Goal: Use online tool/utility: Utilize a website feature to perform a specific function

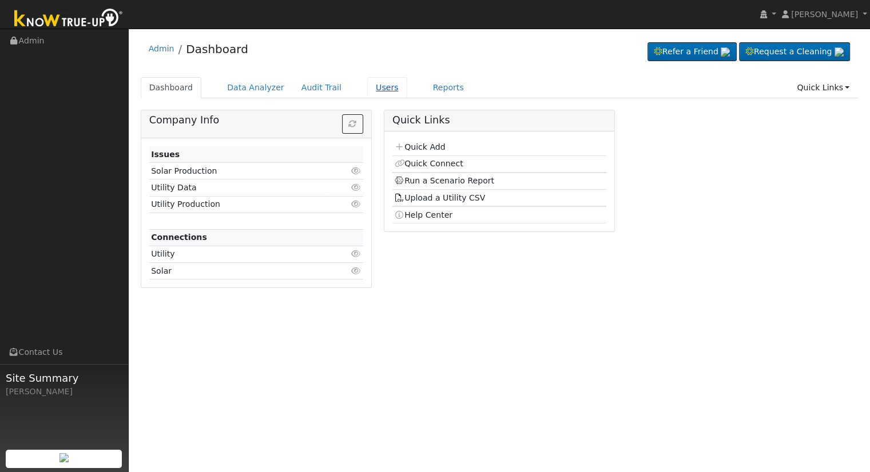
click at [371, 87] on link "Users" at bounding box center [387, 87] width 40 height 21
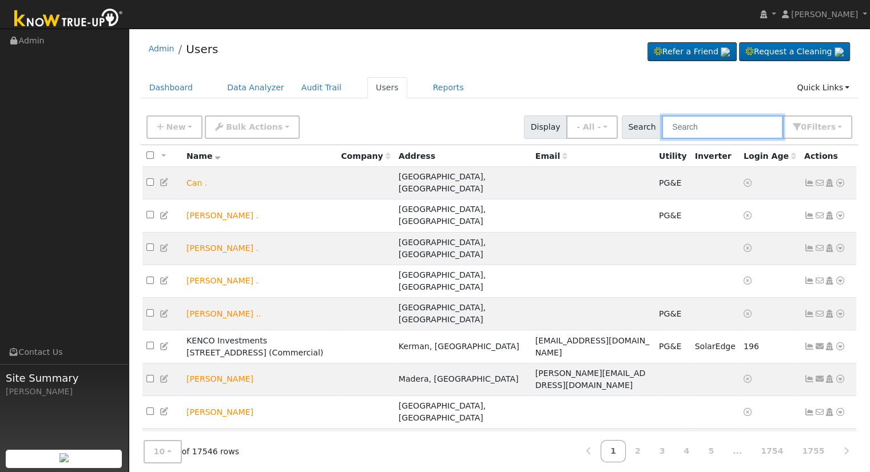
click at [703, 130] on input "text" at bounding box center [722, 127] width 121 height 23
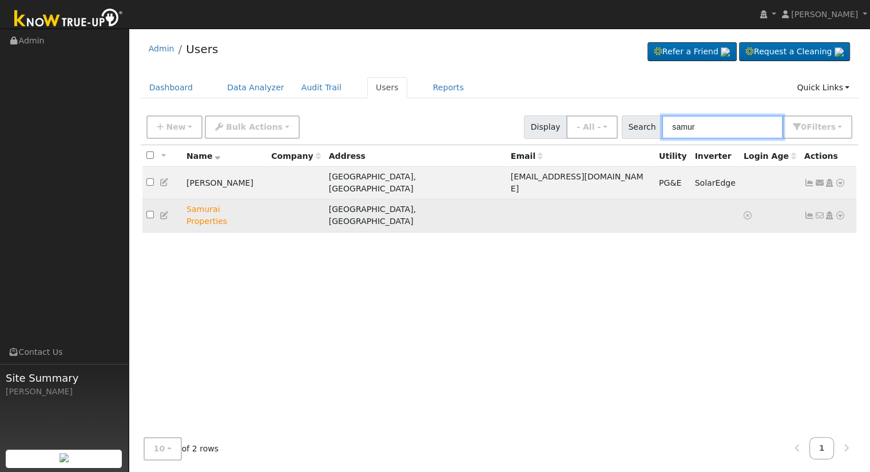
type input "samur"
click at [842, 212] on icon at bounding box center [840, 216] width 10 height 8
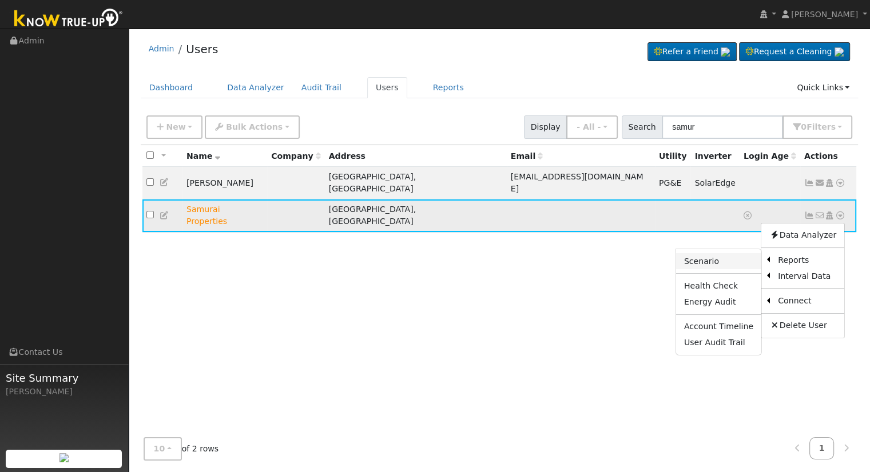
click at [718, 253] on link "Scenario" at bounding box center [718, 261] width 85 height 16
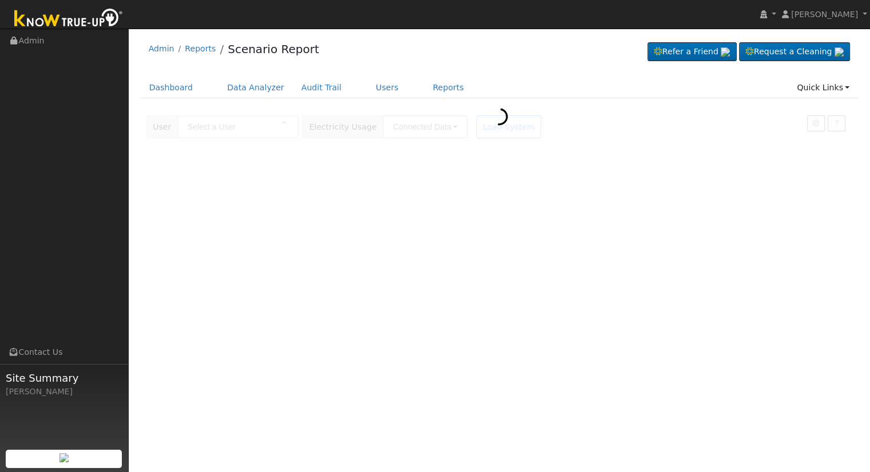
type input "Samurai Properties"
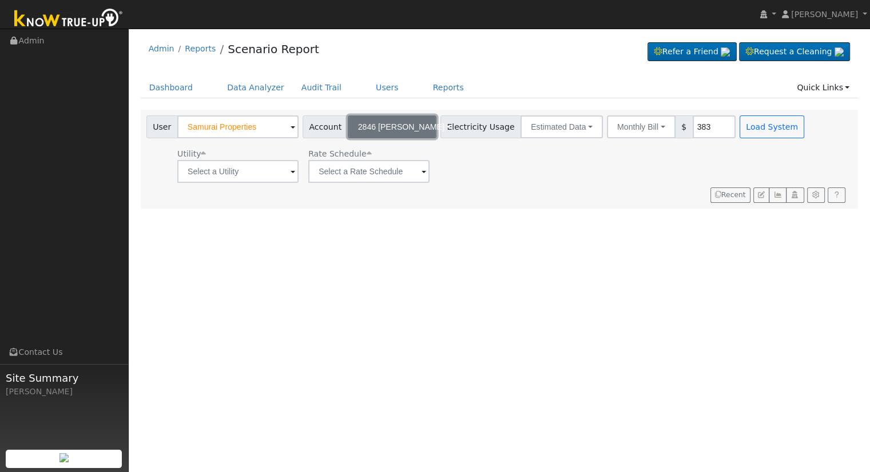
click at [416, 126] on button "2846 N. Vagedes" at bounding box center [392, 127] width 89 height 23
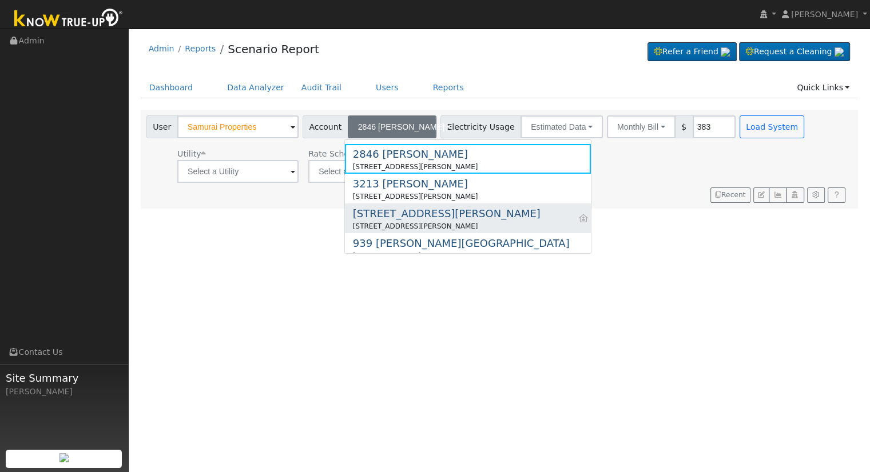
click at [398, 218] on div "615 Rall Ave" at bounding box center [447, 213] width 188 height 15
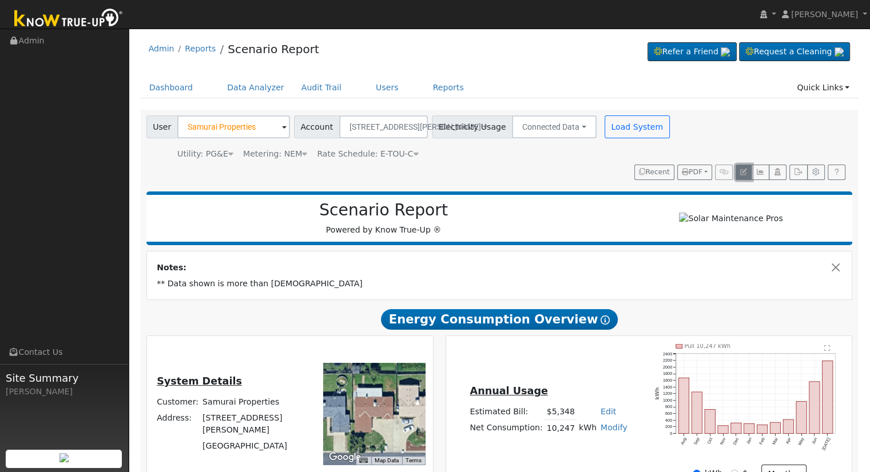
click at [743, 169] on icon "button" at bounding box center [743, 172] width 7 height 7
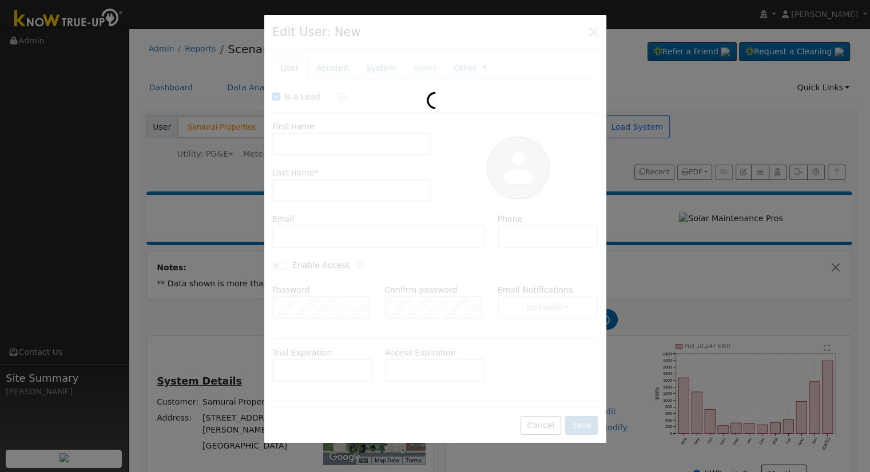
checkbox input "true"
type input "Samurai"
type input "Properties"
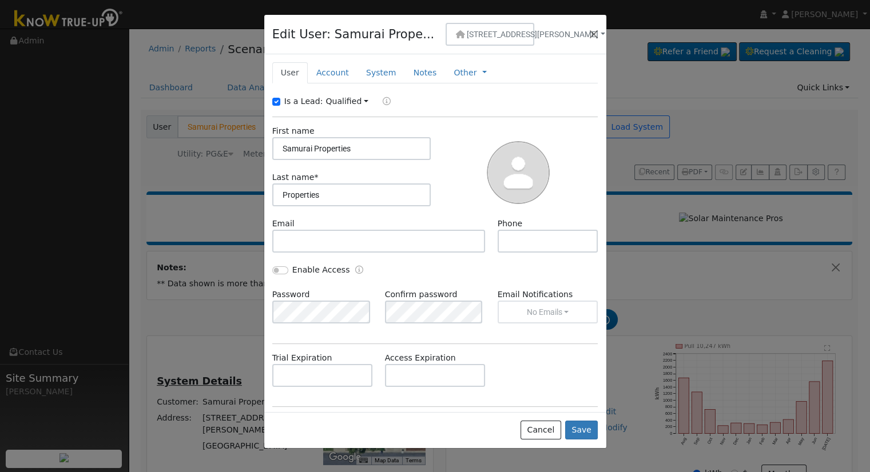
type input "Samurai Properties"
type input "M"
type input "Samurai Properties, Inc.;"
type input "Masato Yasuda"
click at [586, 429] on button "Save" at bounding box center [581, 430] width 33 height 19
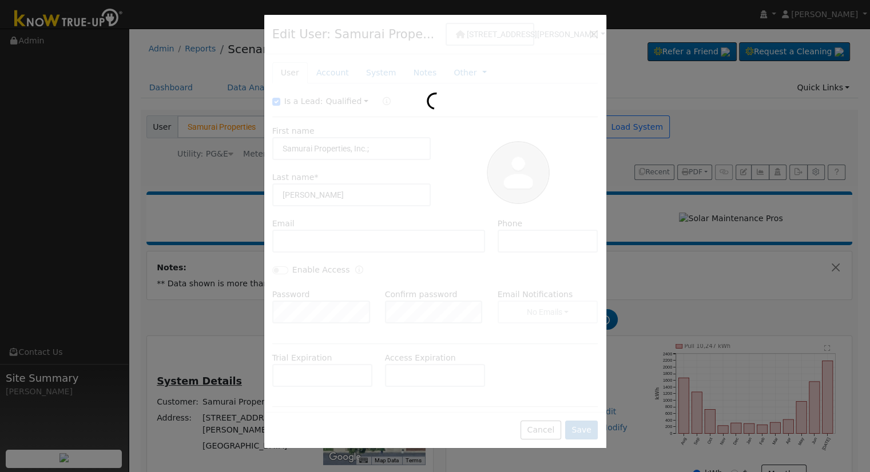
type input "Samurai Properties, Inc.; Masato Yasuda"
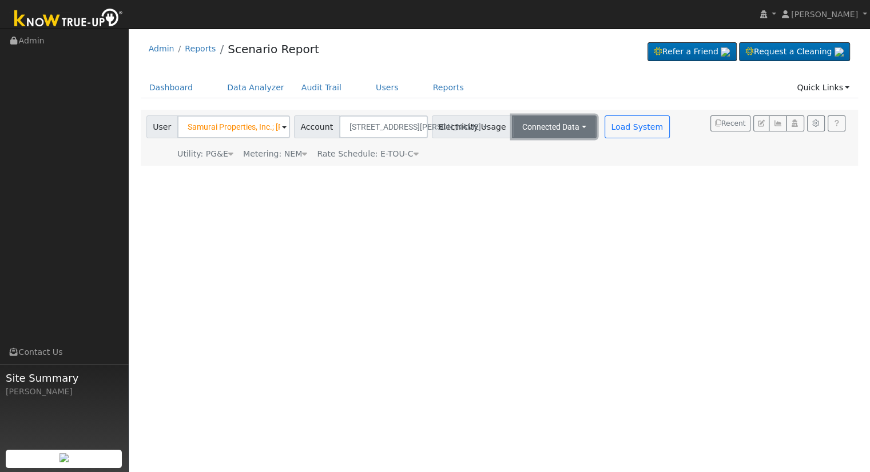
click at [521, 128] on button "Connected Data" at bounding box center [554, 127] width 85 height 23
click at [526, 169] on link "Estimated Data" at bounding box center [555, 169] width 81 height 16
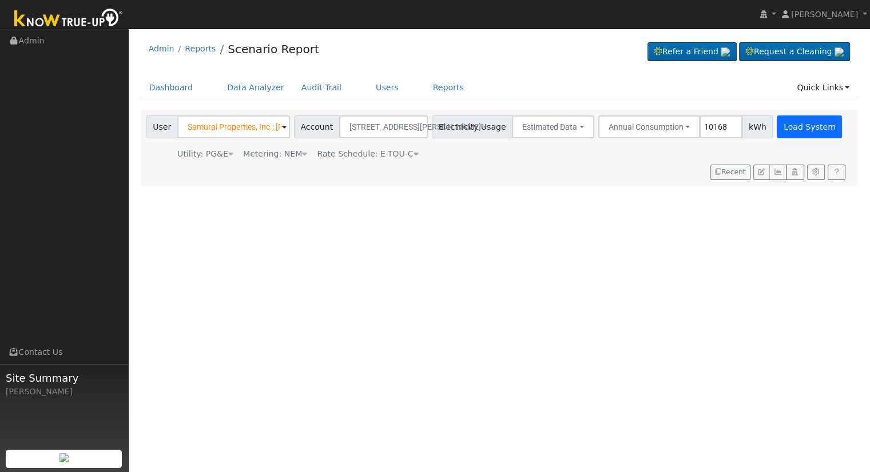
type input "10168"
click at [776, 126] on button "Load System" at bounding box center [808, 127] width 65 height 23
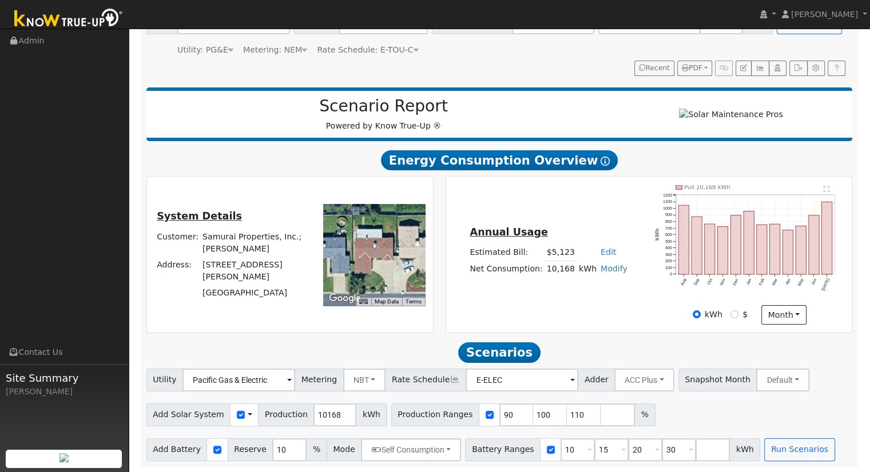
scroll to position [109, 0]
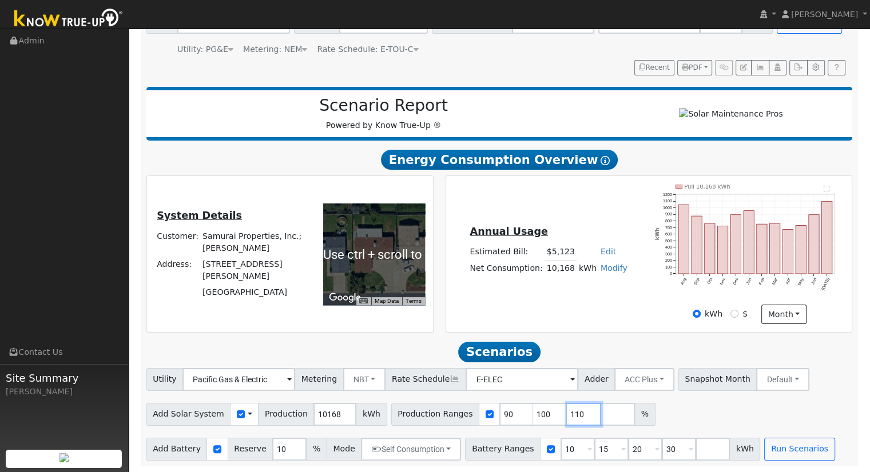
drag, startPoint x: 565, startPoint y: 408, endPoint x: 556, endPoint y: 393, distance: 17.2
click at [567, 408] on input "110" at bounding box center [584, 414] width 34 height 23
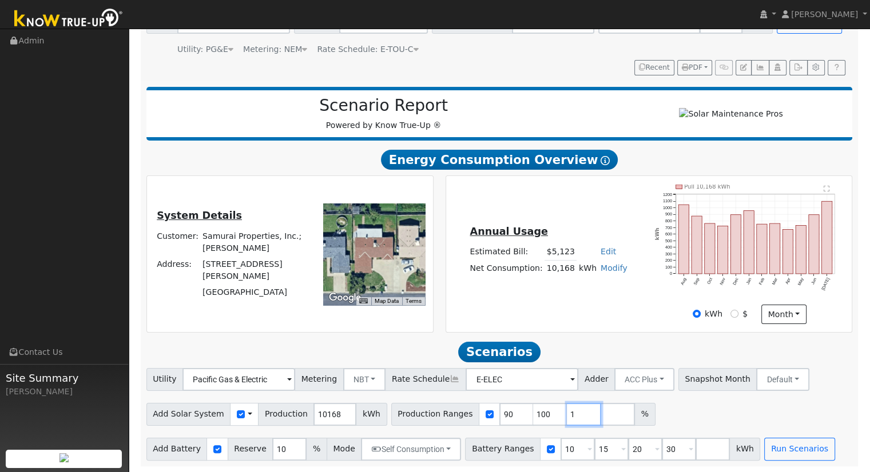
type input "1"
type input "90"
type input "100"
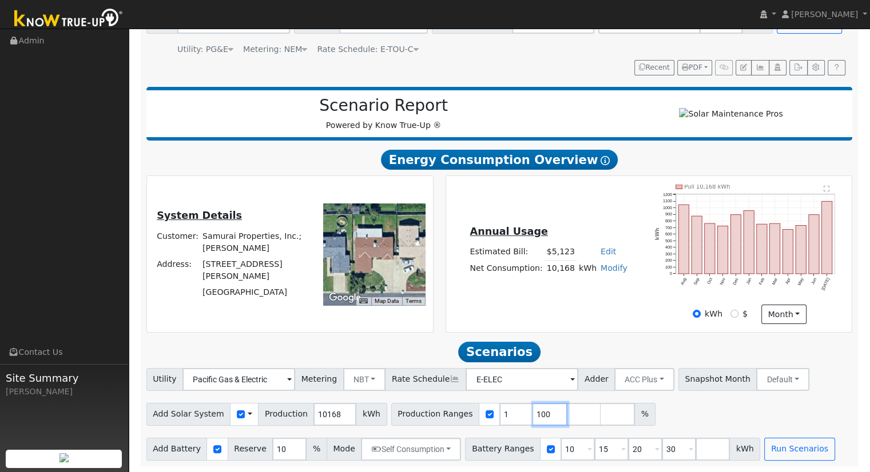
type input "100"
type input "1"
type input "124.695122"
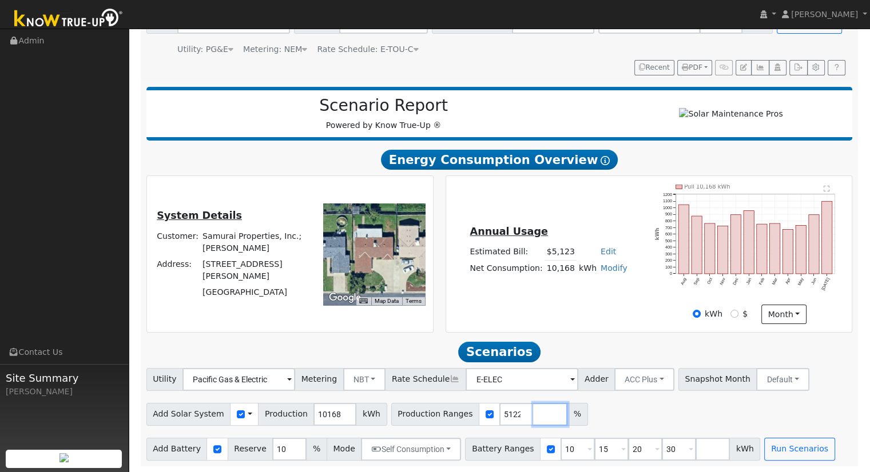
scroll to position [0, 0]
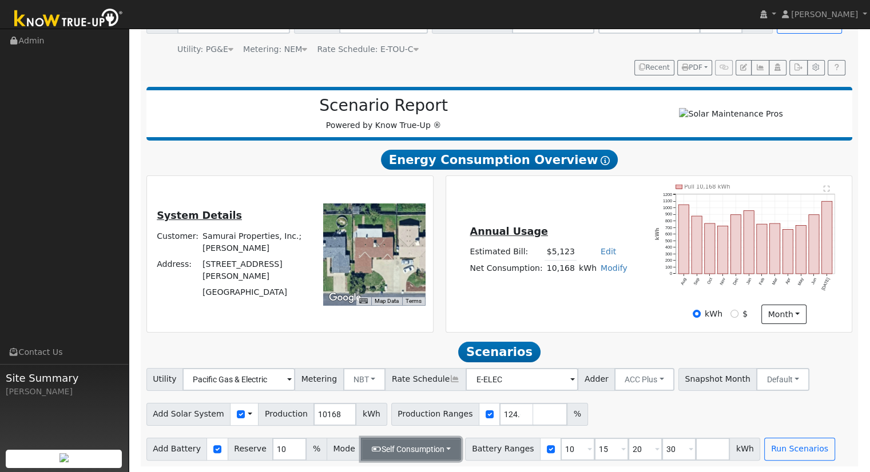
click at [416, 444] on button "Self Consumption" at bounding box center [411, 449] width 100 height 23
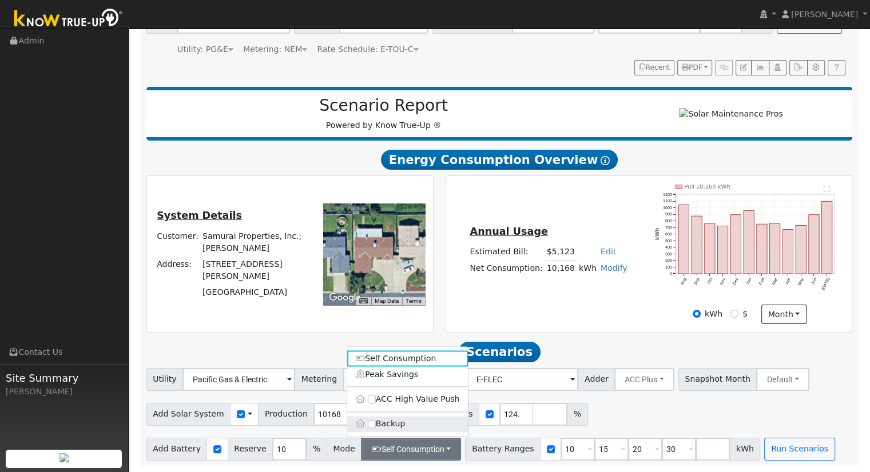
click at [406, 430] on label "Backup" at bounding box center [407, 424] width 121 height 16
click at [376, 428] on input "Backup" at bounding box center [372, 424] width 8 height 8
type input "20"
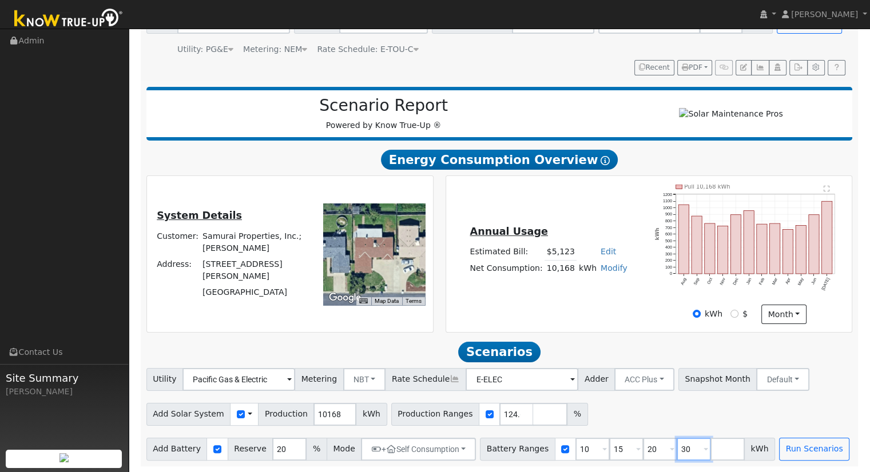
click at [678, 447] on input "30" at bounding box center [693, 449] width 34 height 23
type input "3"
type input "13.5"
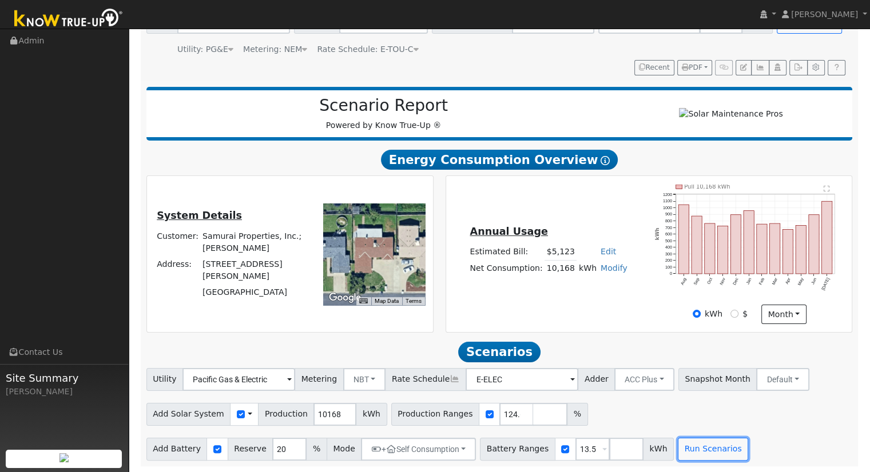
click at [678, 447] on button "Run Scenarios" at bounding box center [713, 449] width 70 height 23
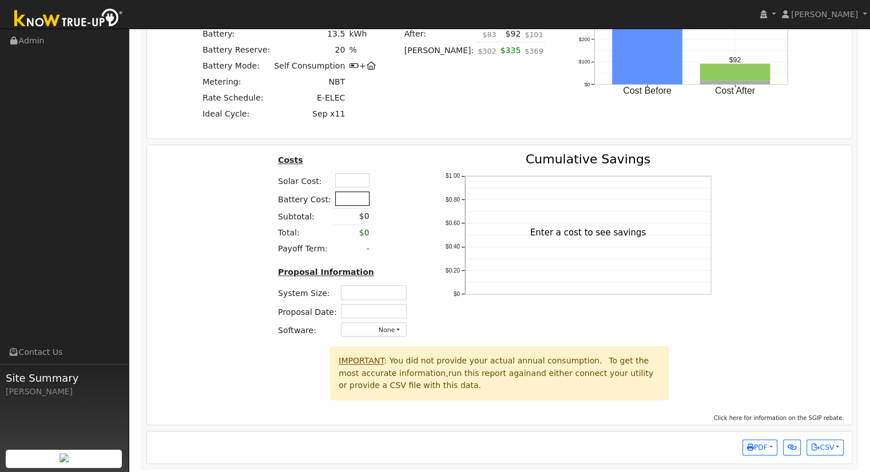
scroll to position [921, 0]
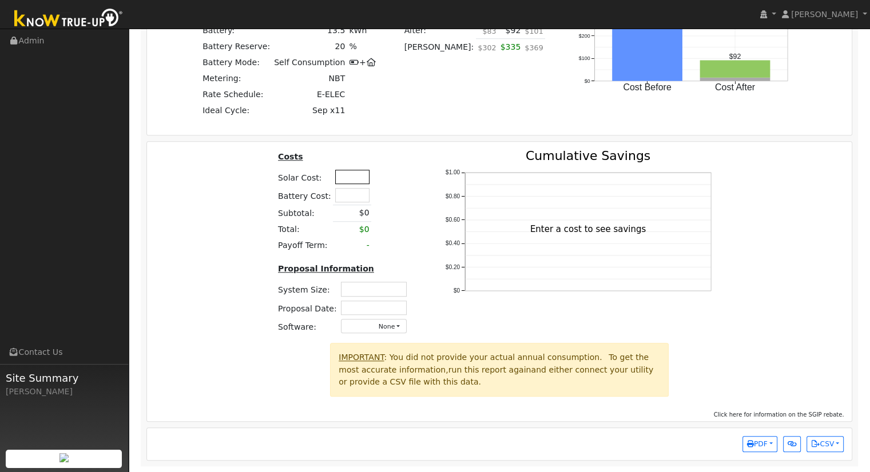
click at [353, 177] on input "text" at bounding box center [352, 177] width 34 height 14
type input "$34,622"
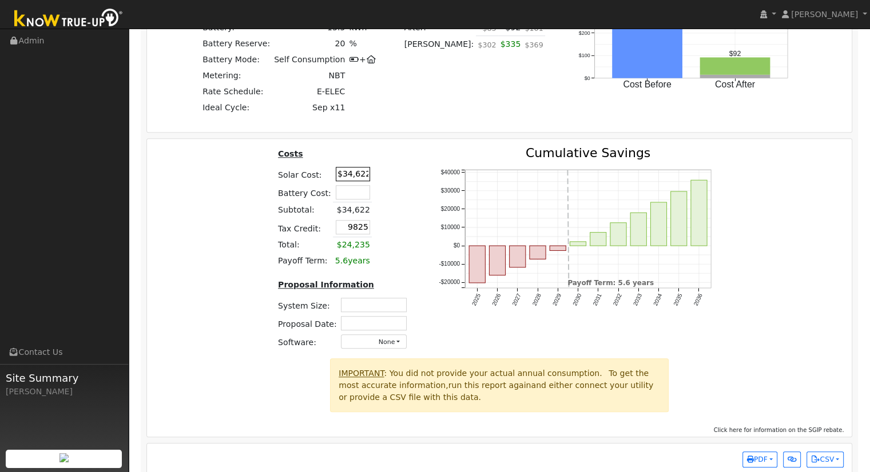
type input "$9,825"
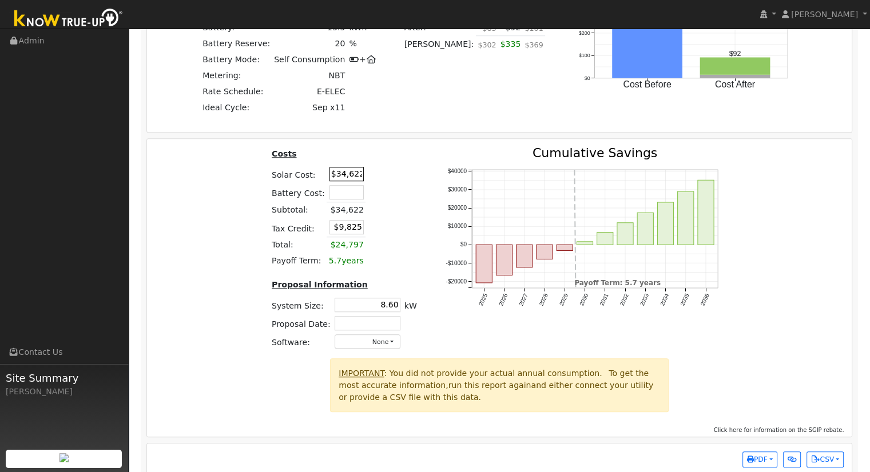
type input "8.60"
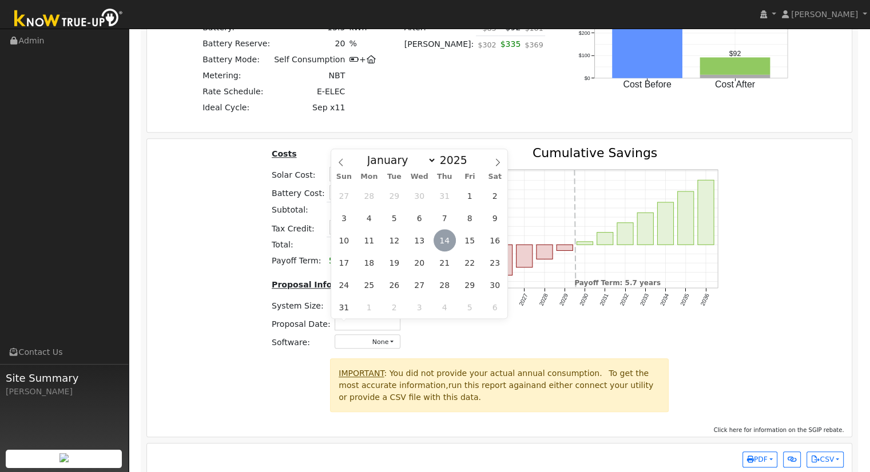
click at [443, 240] on span "14" at bounding box center [444, 240] width 22 height 22
type input "08/14/2025"
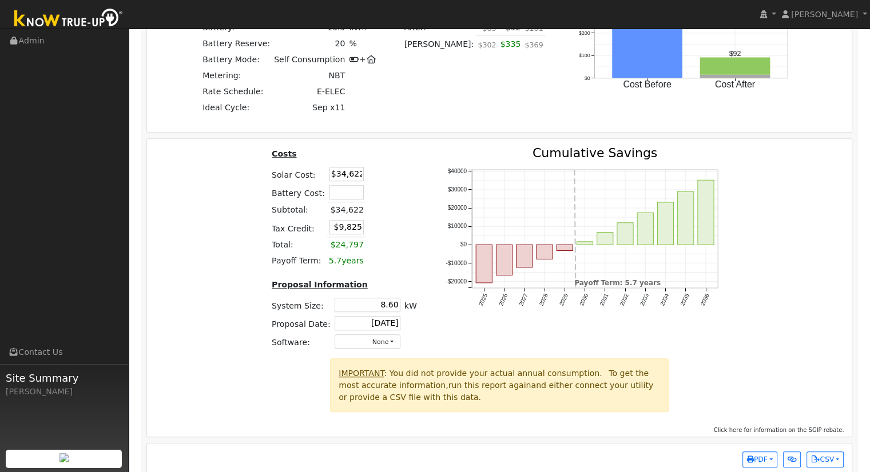
click at [719, 349] on div "2025 2026 2027 2028 2029 2030 2031 2032 2033 2034 2035 2036 -$20000 -$10000 $0 …" at bounding box center [586, 253] width 310 height 212
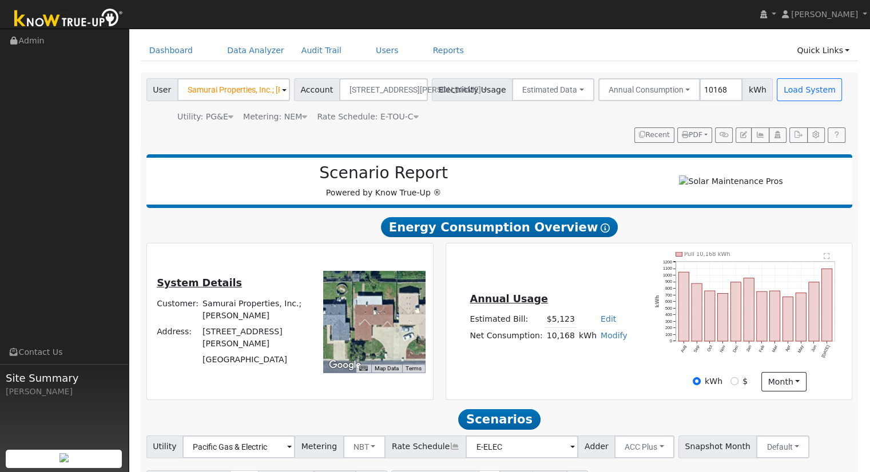
scroll to position [0, 0]
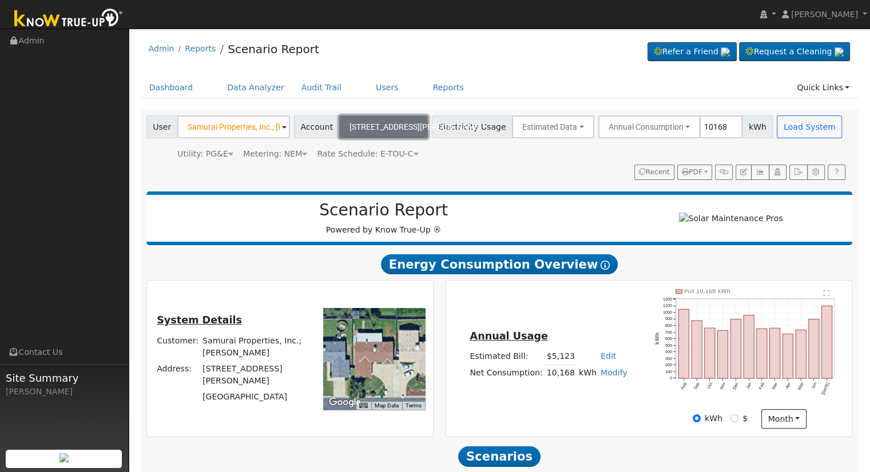
click at [365, 133] on button "615 Rall Ave" at bounding box center [383, 127] width 89 height 23
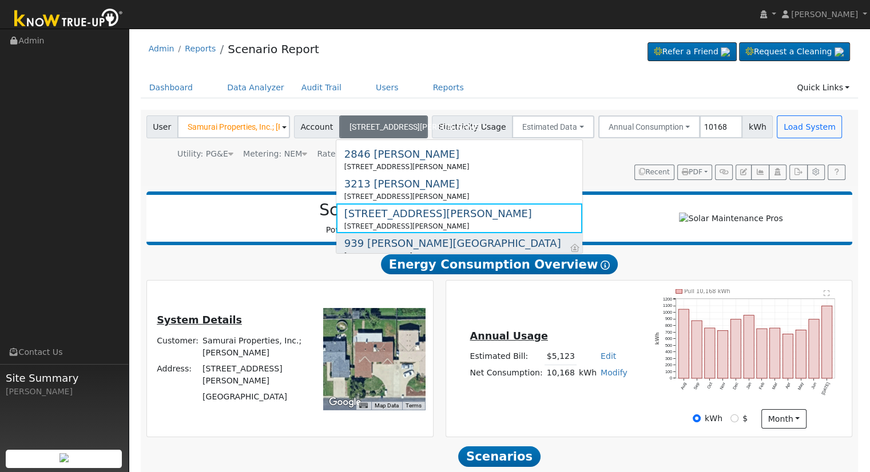
click at [386, 244] on div "939 W. Dayton" at bounding box center [452, 243] width 217 height 15
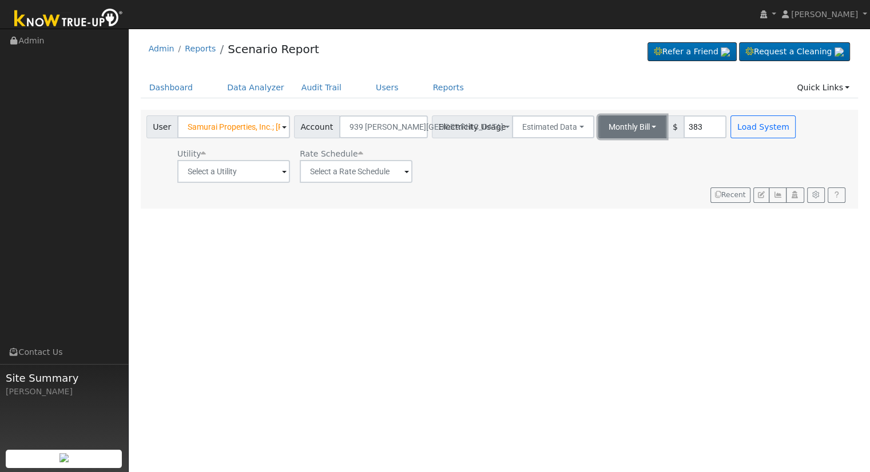
click at [599, 125] on button "Monthly Bill" at bounding box center [632, 127] width 69 height 23
click at [606, 148] on link "Annual Consumption" at bounding box center [617, 152] width 100 height 16
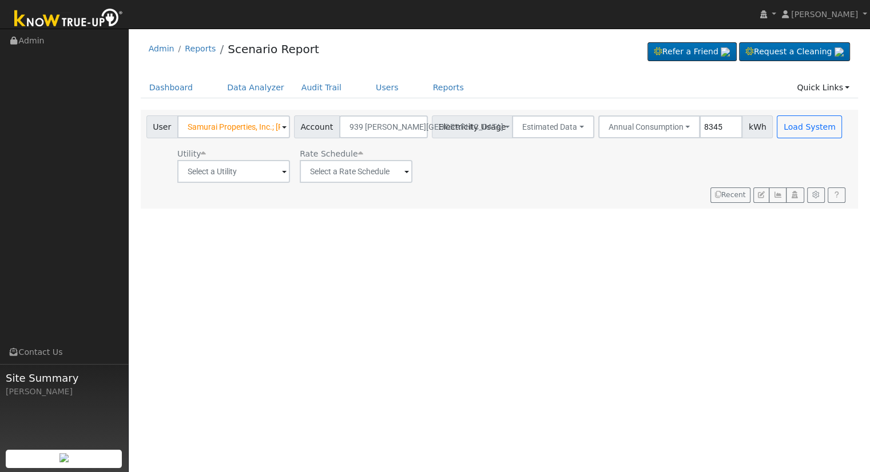
type input "8345"
click at [222, 168] on input "text" at bounding box center [233, 171] width 113 height 23
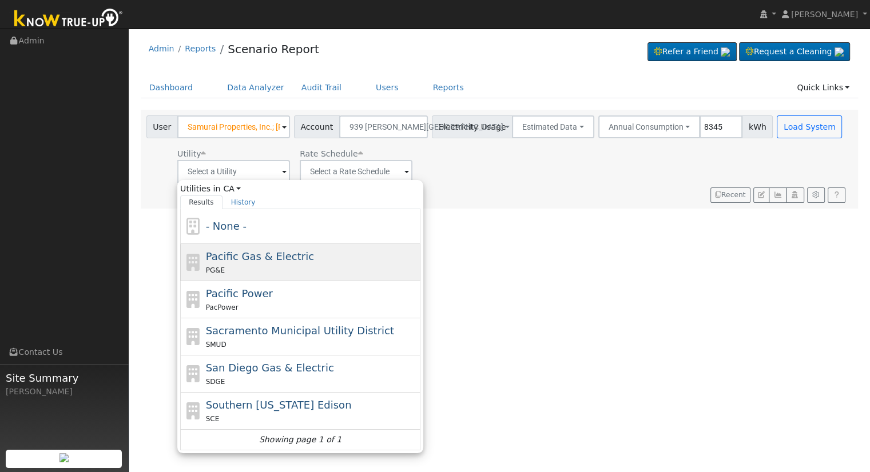
click at [269, 259] on span "Pacific Gas & Electric" at bounding box center [260, 256] width 108 height 12
type input "Pacific Gas & Electric"
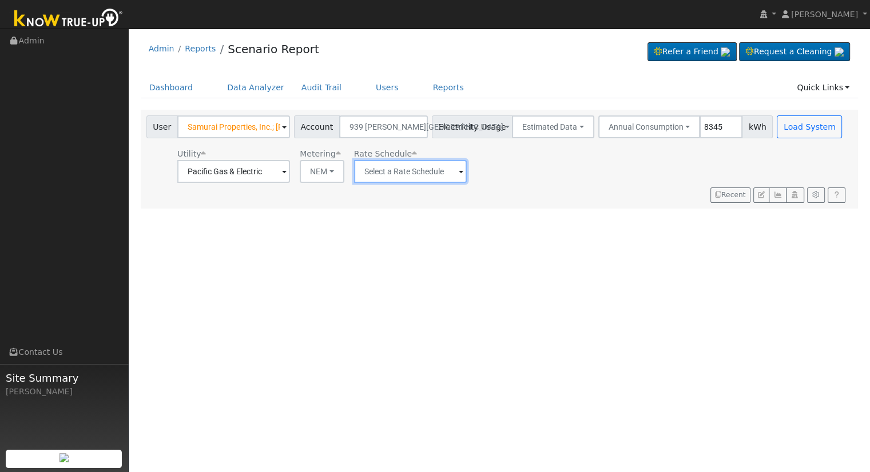
click at [290, 170] on input "text" at bounding box center [233, 171] width 113 height 23
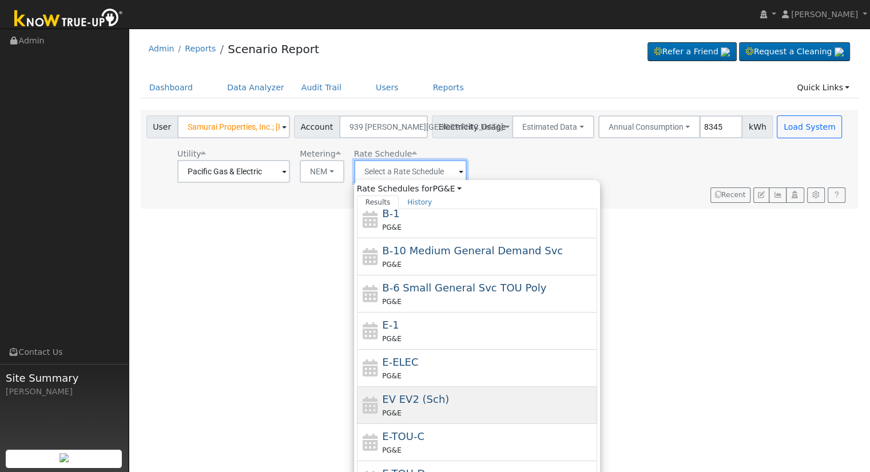
scroll to position [124, 0]
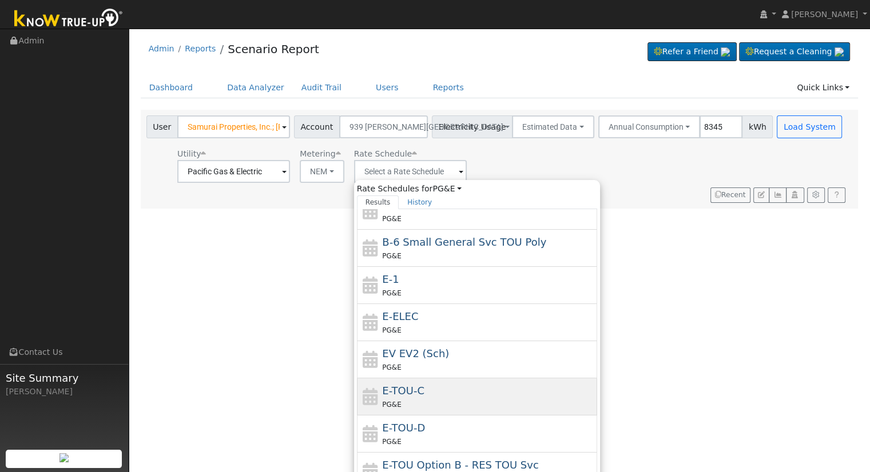
click at [444, 395] on div "E-TOU-C PG&E" at bounding box center [488, 396] width 212 height 27
type input "E-TOU-C"
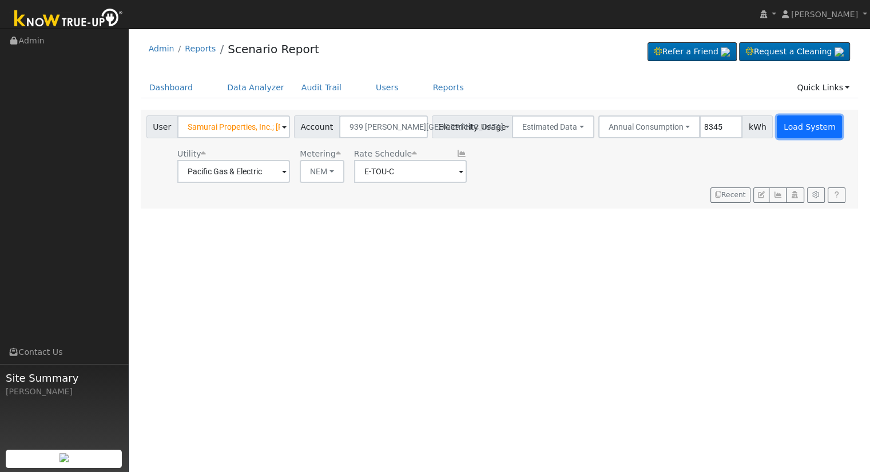
click at [786, 125] on button "Load System" at bounding box center [808, 127] width 65 height 23
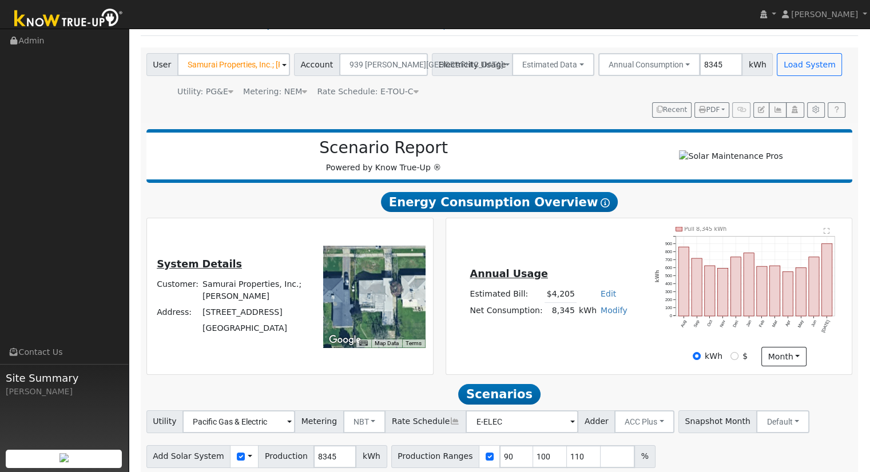
scroll to position [109, 0]
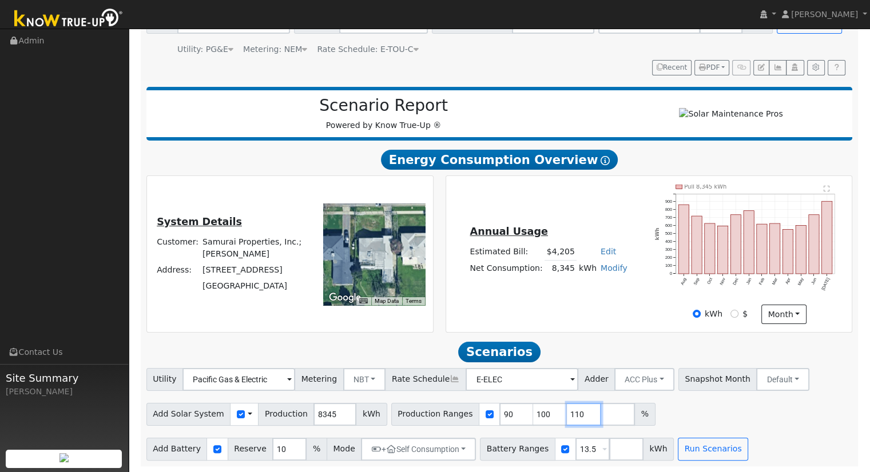
click at [567, 413] on input "110" at bounding box center [584, 414] width 34 height 23
type input "1"
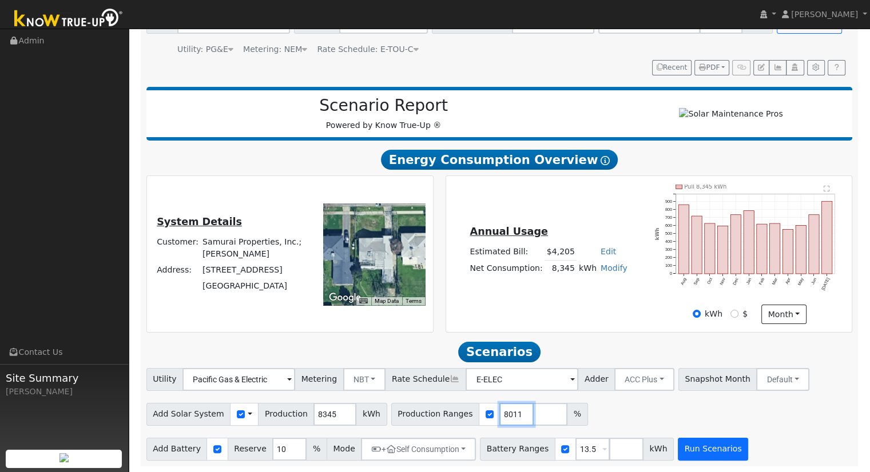
type input "124.278011"
click at [678, 449] on button "Run Scenarios" at bounding box center [713, 449] width 70 height 23
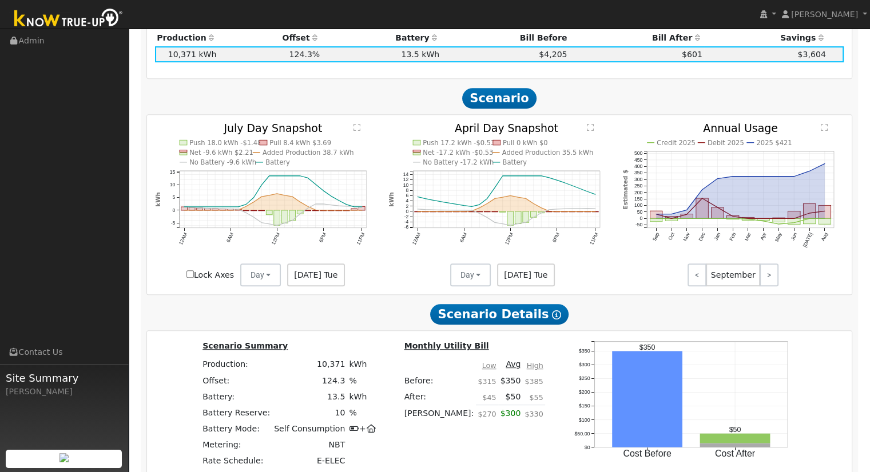
scroll to position [758, 0]
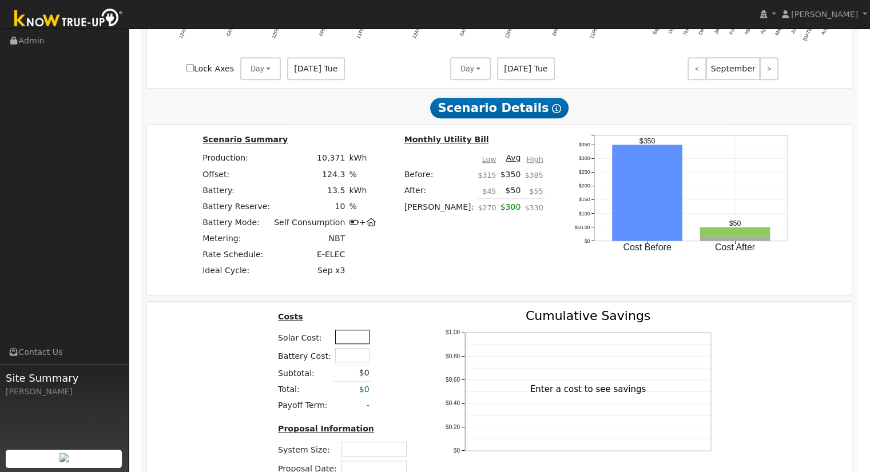
click at [343, 340] on input "text" at bounding box center [352, 337] width 34 height 14
type input "$31,745"
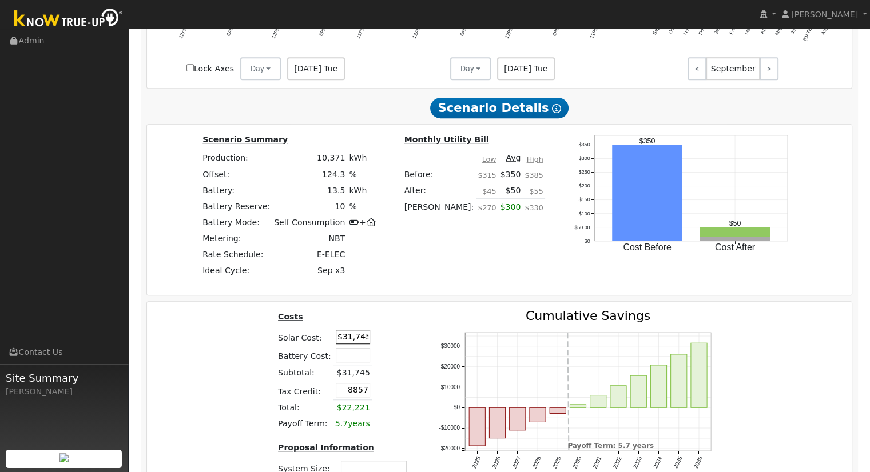
type input "$8,857"
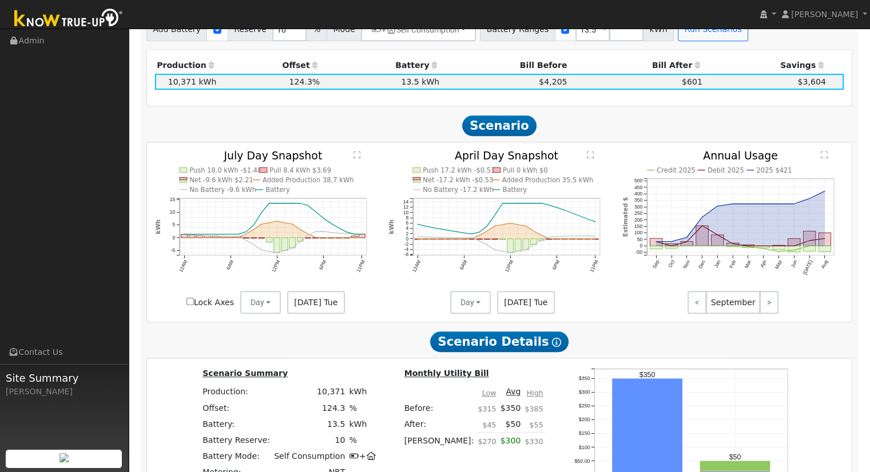
scroll to position [821, 0]
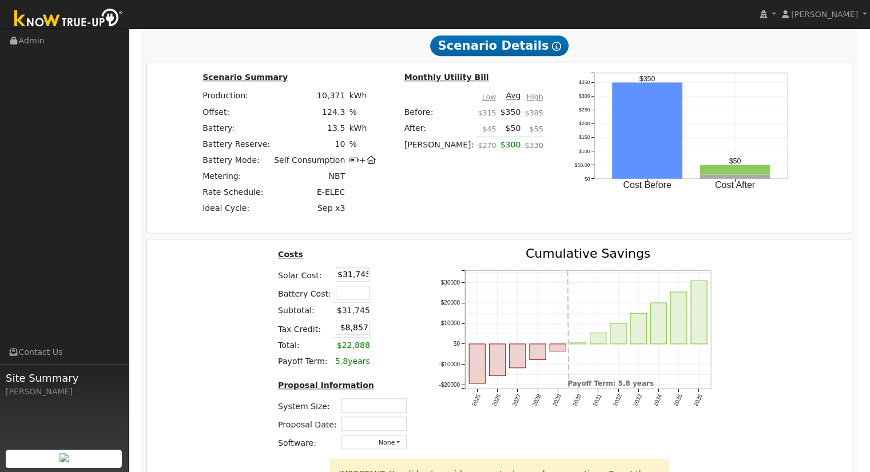
click at [381, 396] on td "Proposal Information" at bounding box center [344, 388] width 137 height 18
click at [389, 408] on input "text" at bounding box center [374, 406] width 66 height 14
type input "7.31"
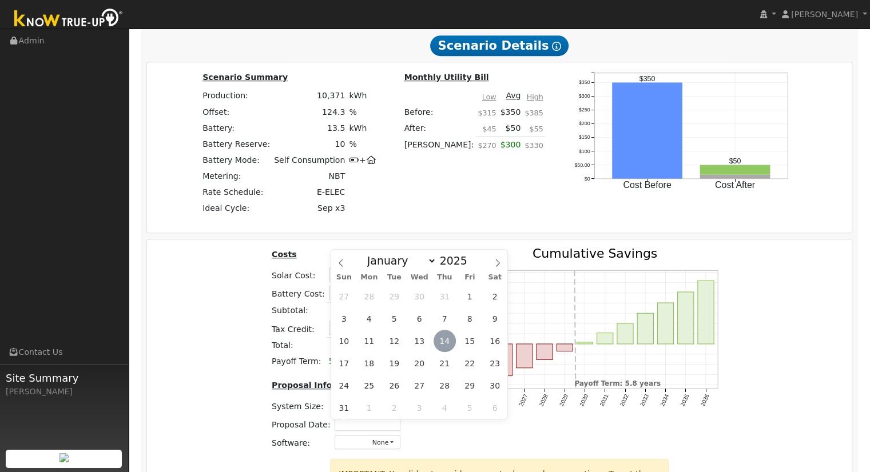
click at [443, 345] on span "14" at bounding box center [444, 341] width 22 height 22
type input "08/14/2025"
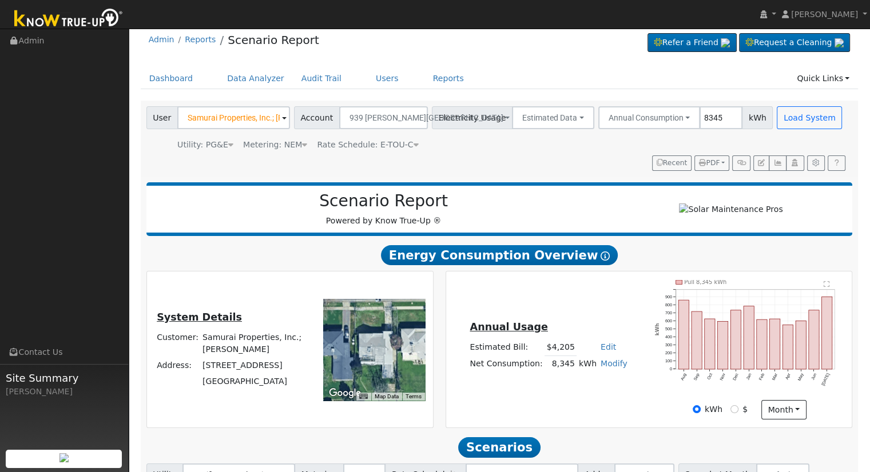
scroll to position [0, 0]
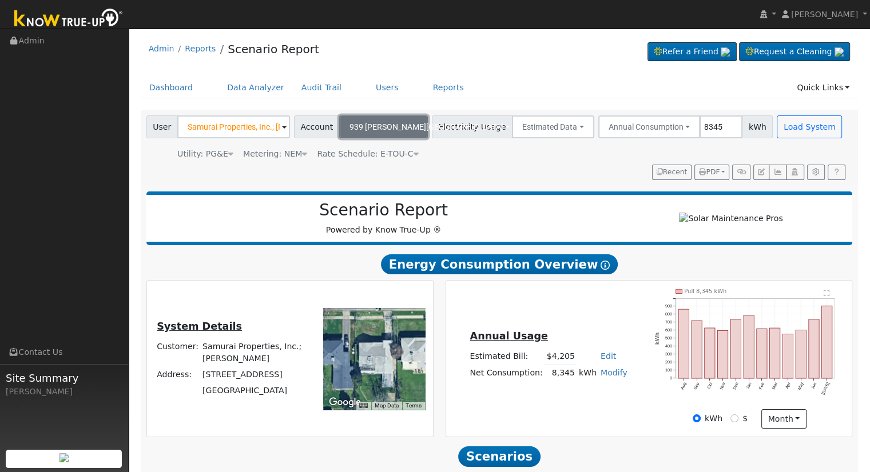
click at [396, 126] on button "939 W. Dayton" at bounding box center [383, 127] width 89 height 23
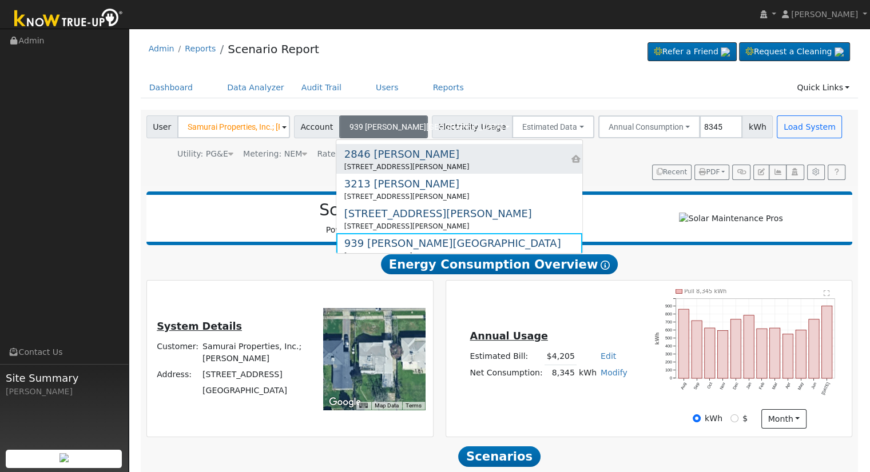
click at [389, 158] on div "2846 N. Vagedes" at bounding box center [406, 153] width 125 height 15
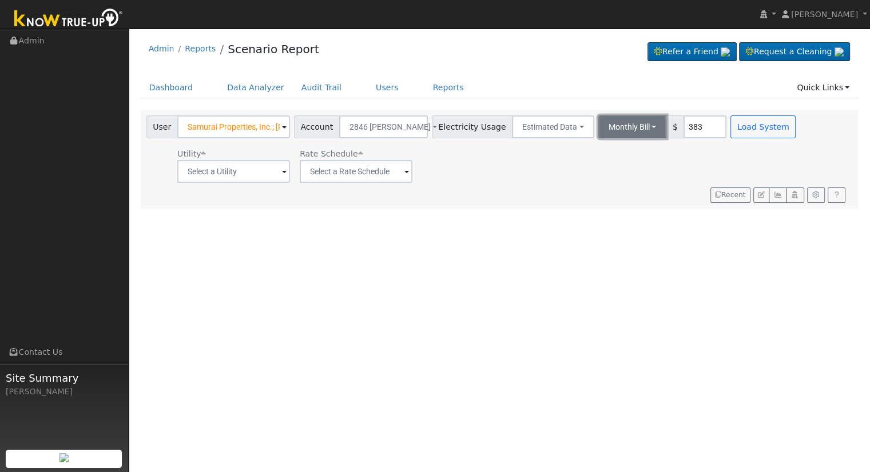
click at [616, 124] on button "Monthly Bill" at bounding box center [632, 127] width 69 height 23
click at [618, 155] on link "Annual Consumption" at bounding box center [617, 152] width 100 height 16
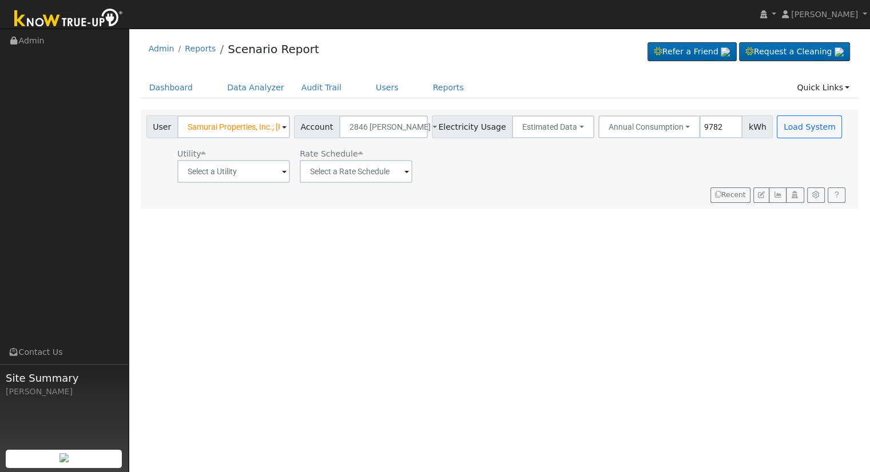
type input "9782"
click at [249, 172] on input "text" at bounding box center [233, 171] width 113 height 23
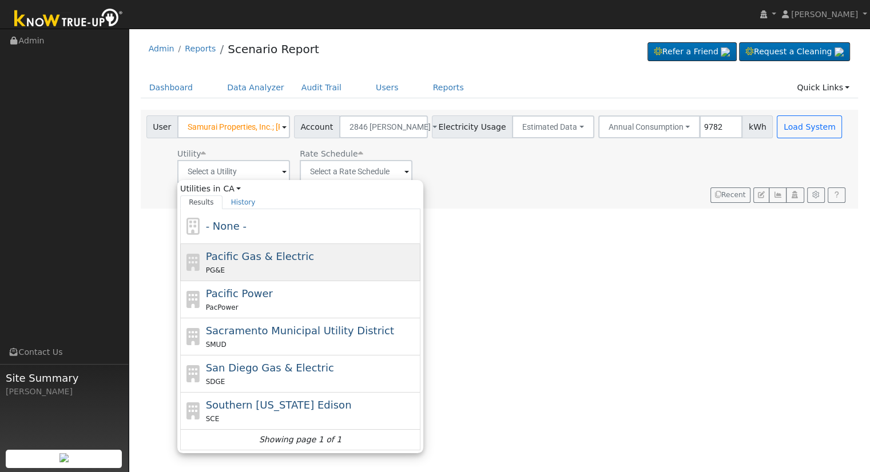
click at [252, 259] on span "Pacific Gas & Electric" at bounding box center [260, 256] width 108 height 12
type input "Pacific Gas & Electric"
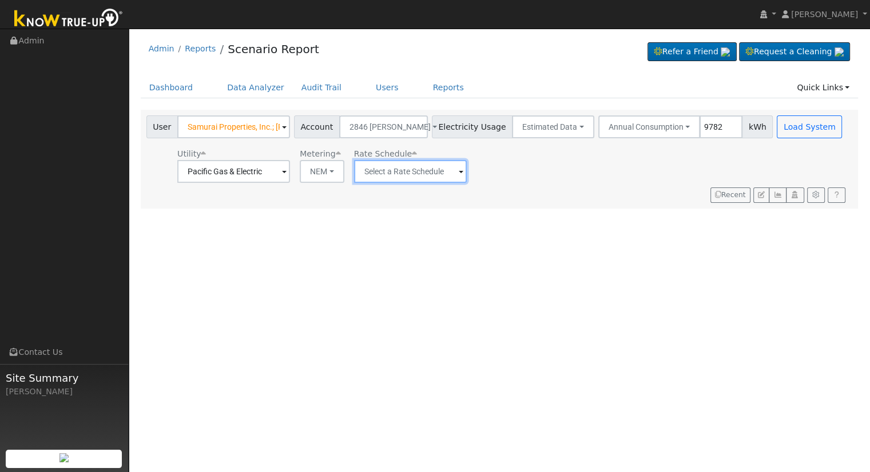
click at [290, 171] on input "text" at bounding box center [233, 171] width 113 height 23
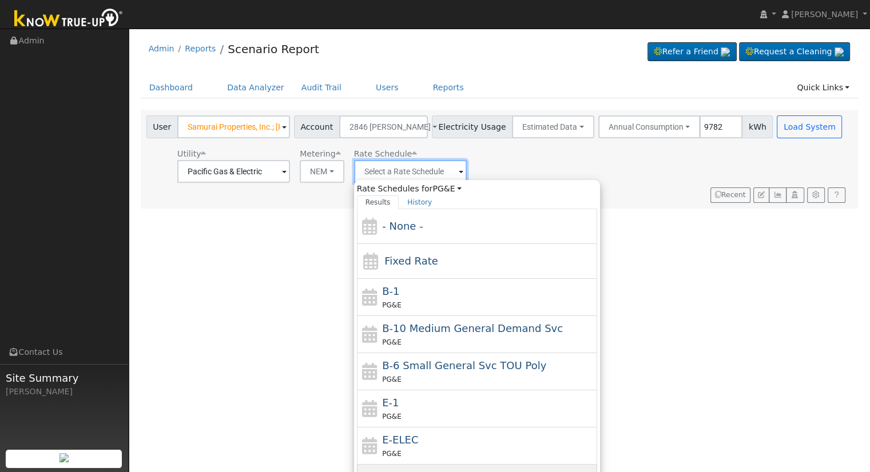
scroll to position [124, 0]
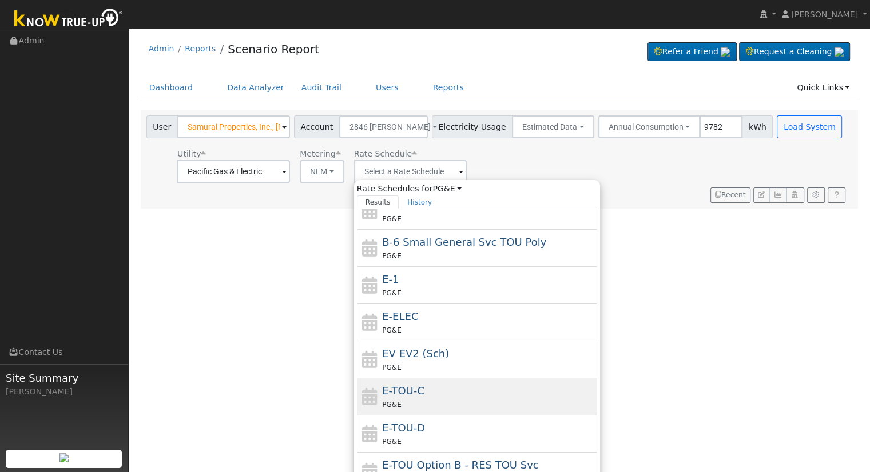
click at [419, 399] on div "PG&E" at bounding box center [488, 405] width 212 height 12
type input "E-TOU-C"
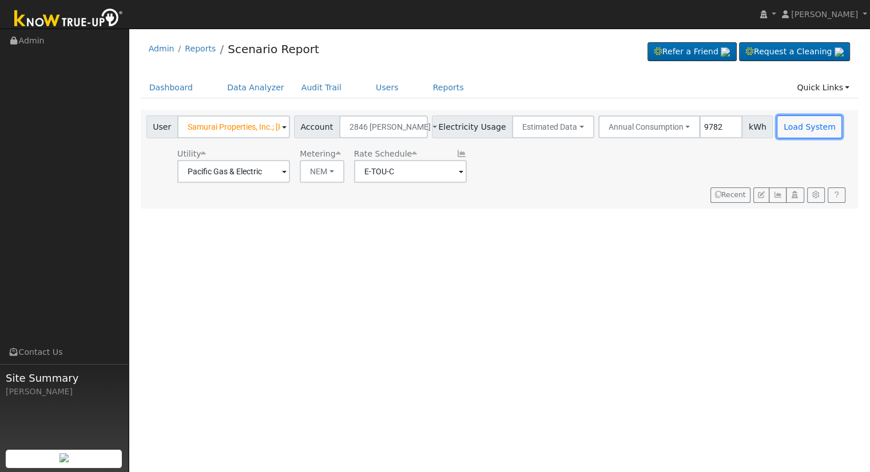
drag, startPoint x: 779, startPoint y: 126, endPoint x: 771, endPoint y: 138, distance: 14.8
click at [779, 125] on button "Load System" at bounding box center [808, 127] width 65 height 23
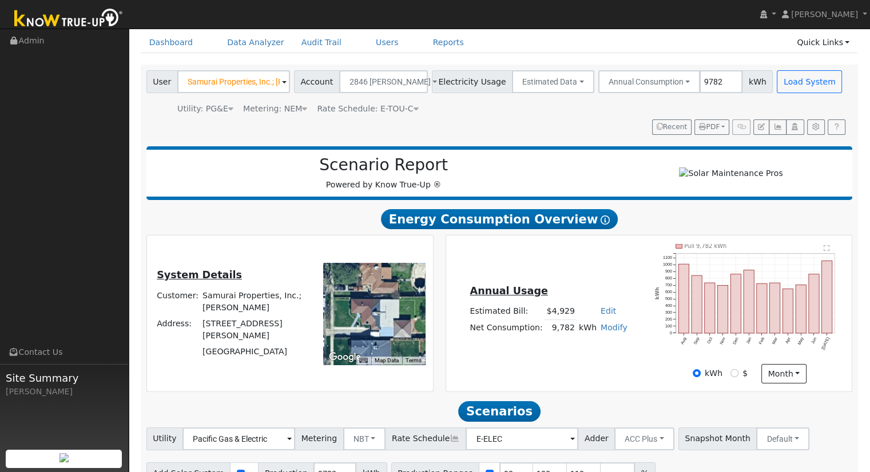
scroll to position [109, 0]
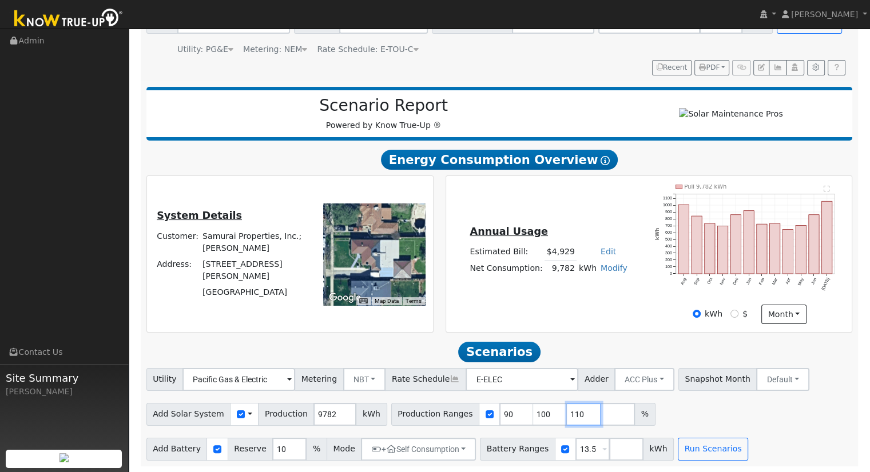
click at [567, 413] on input "110" at bounding box center [584, 414] width 34 height 23
type input "1"
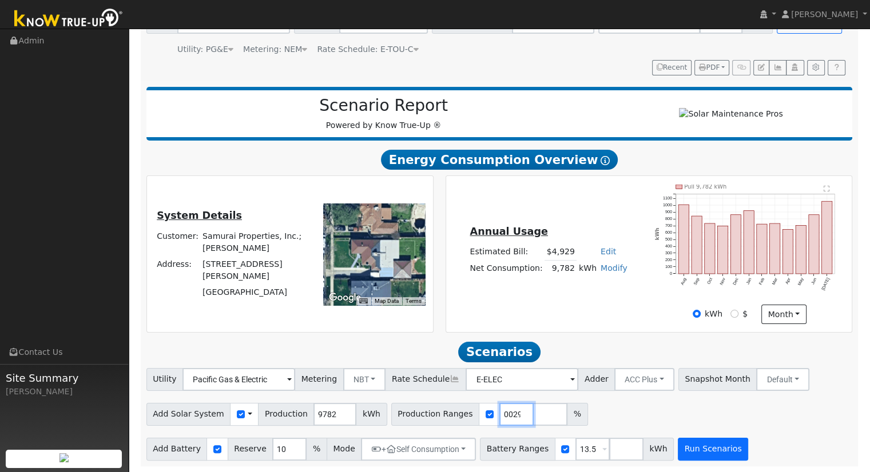
type input "100.460029"
click at [685, 444] on button "Run Scenarios" at bounding box center [713, 449] width 70 height 23
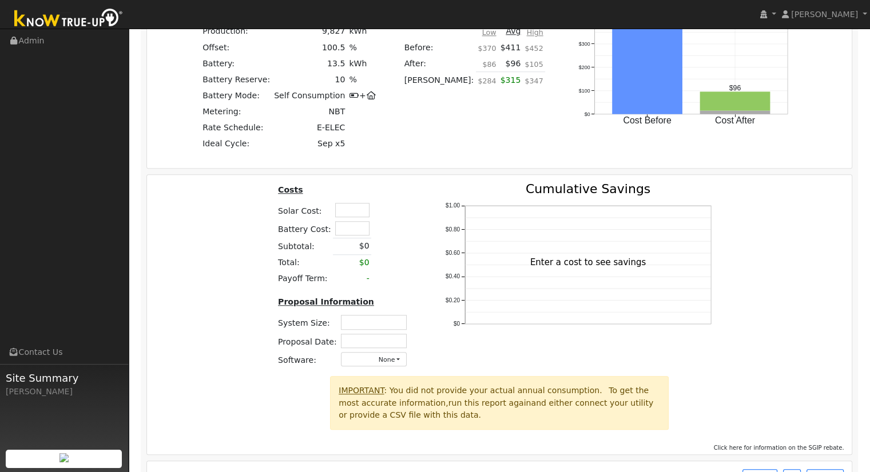
scroll to position [921, 0]
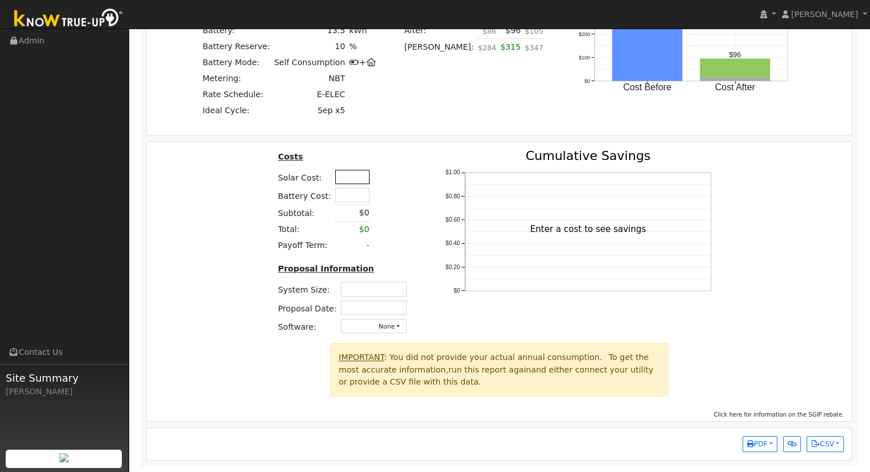
click at [349, 184] on input "text" at bounding box center [352, 177] width 34 height 14
type input "$34,650"
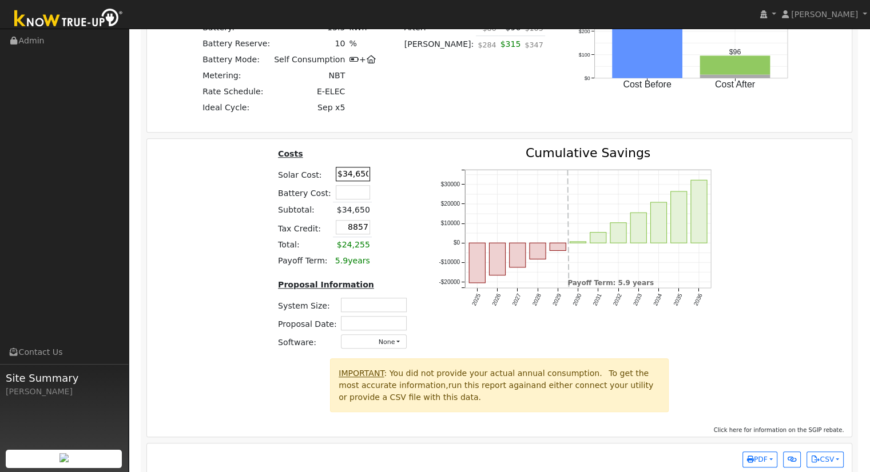
type input "$8,857"
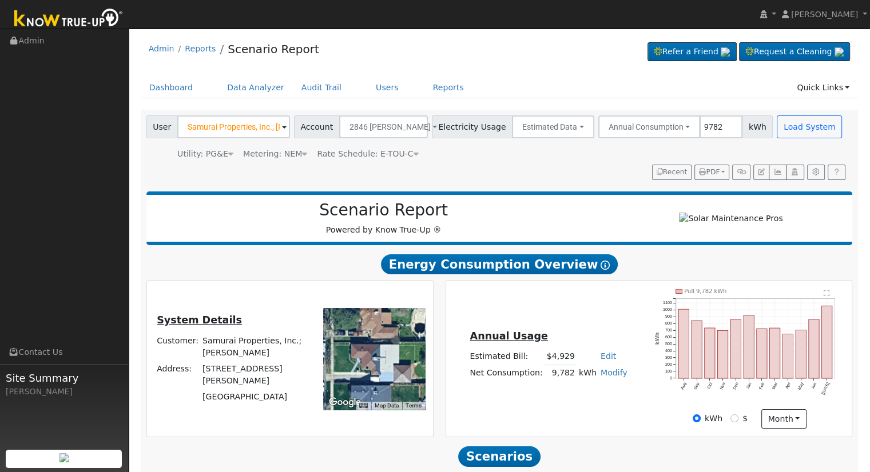
scroll to position [229, 0]
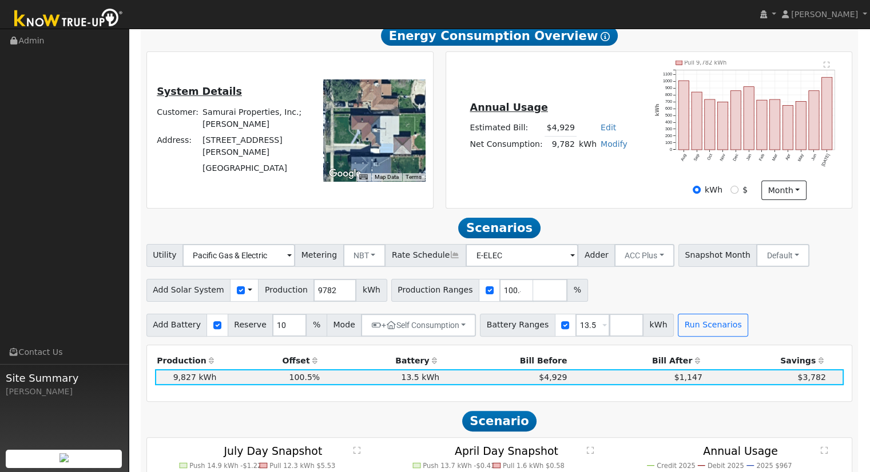
click at [605, 131] on link "Edit" at bounding box center [607, 127] width 15 height 9
click at [539, 148] on input "number" at bounding box center [541, 148] width 40 height 23
type input "4716"
click at [698, 325] on button "Run Scenarios" at bounding box center [713, 325] width 70 height 23
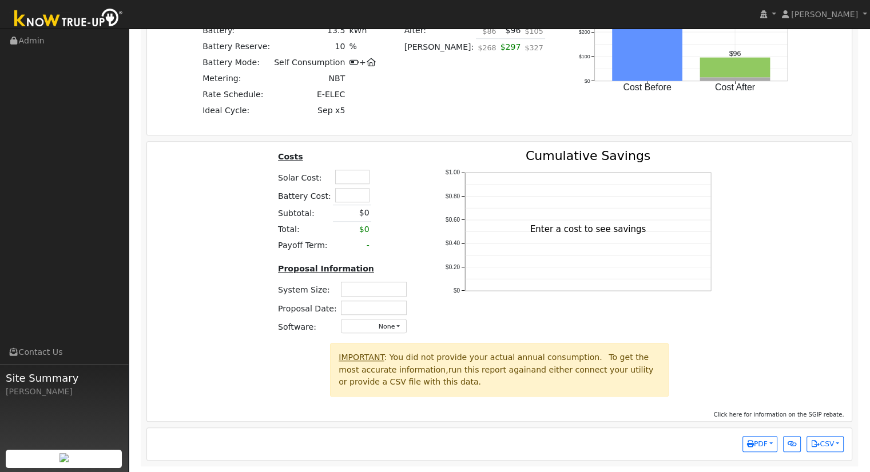
scroll to position [921, 0]
click at [338, 177] on input "text" at bounding box center [352, 177] width 34 height 14
type input "$34,650"
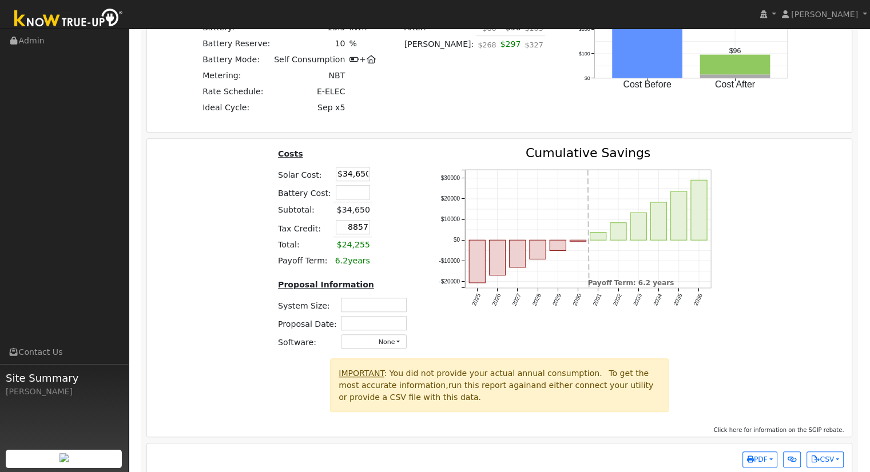
type input "$8,857"
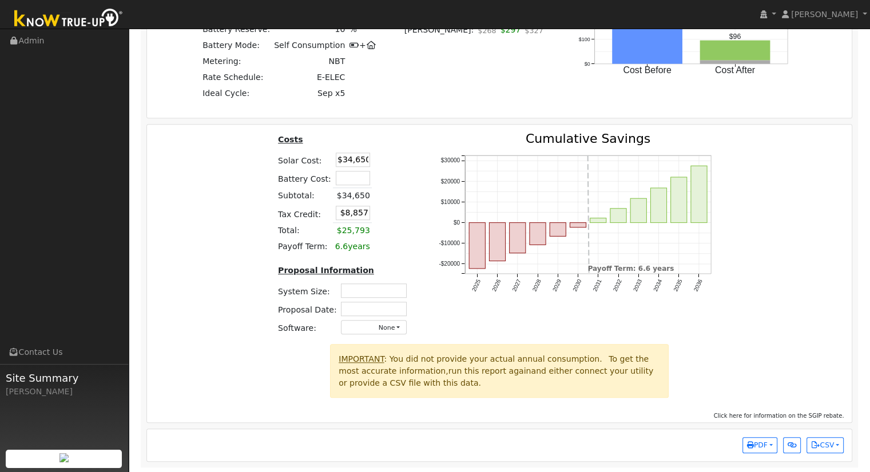
scroll to position [939, 0]
type input "7.31"
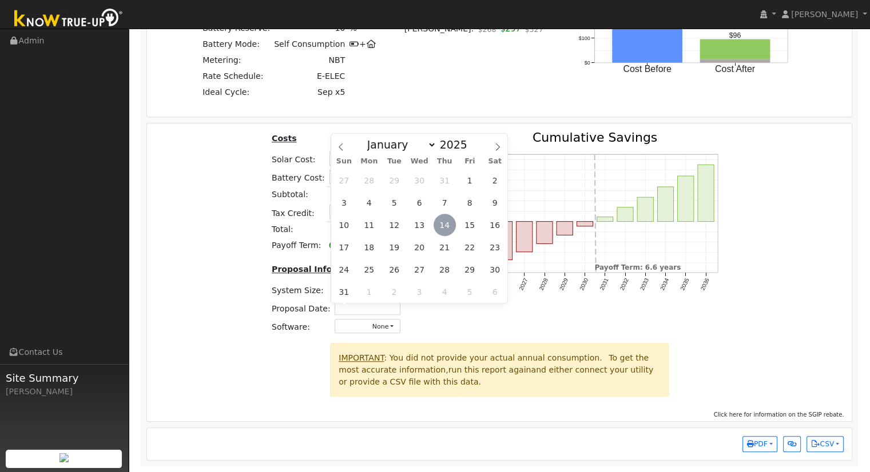
click at [444, 222] on span "14" at bounding box center [444, 225] width 22 height 22
type input "08/14/2025"
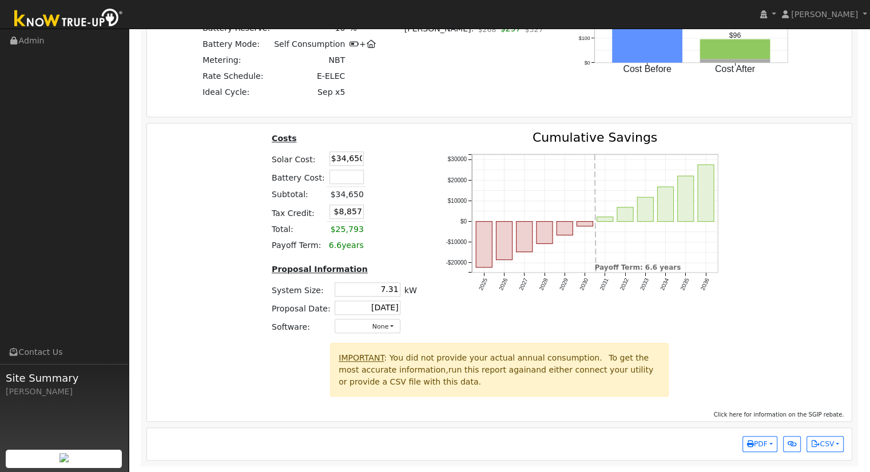
click at [762, 320] on div "Costs Solar Cost: $34,650 Battery Cost: Subtotal: $34,650 Tax Credit: $8,857 To…" at bounding box center [499, 238] width 713 height 212
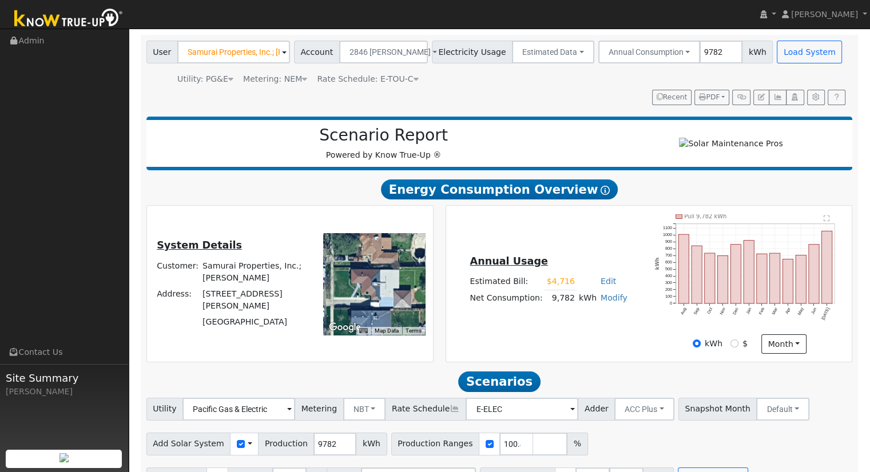
scroll to position [0, 0]
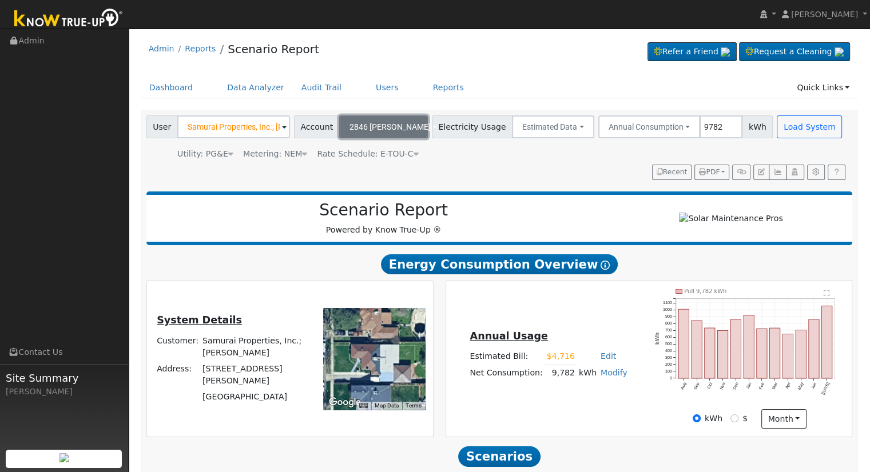
click at [398, 123] on span "2846 N. Vagedes" at bounding box center [389, 126] width 81 height 9
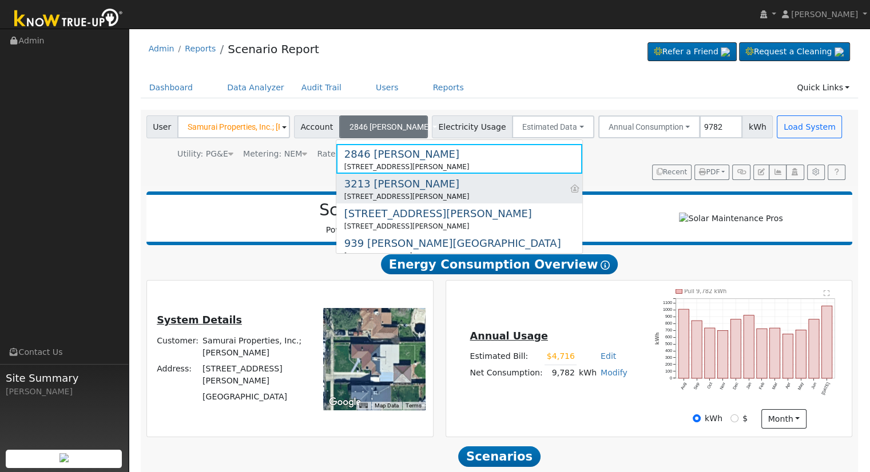
click at [380, 183] on div "3213 E. Simpson" at bounding box center [406, 183] width 125 height 15
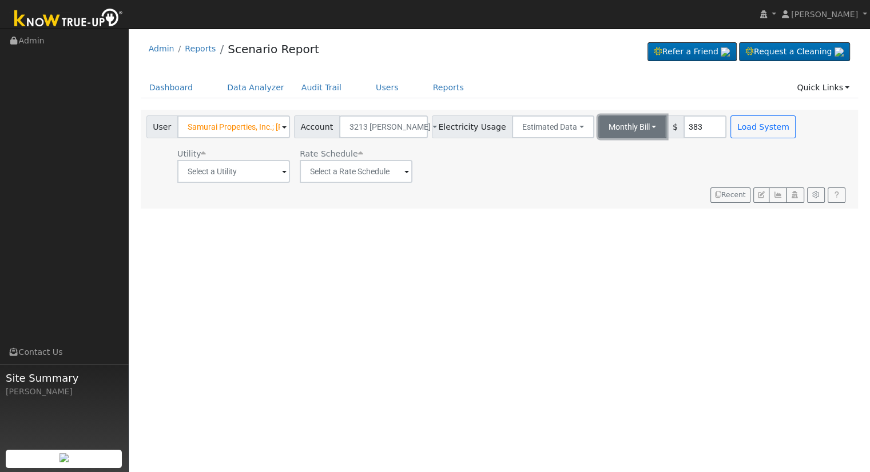
click at [614, 125] on button "Monthly Bill" at bounding box center [632, 127] width 69 height 23
click at [615, 156] on link "Annual Consumption" at bounding box center [617, 152] width 100 height 16
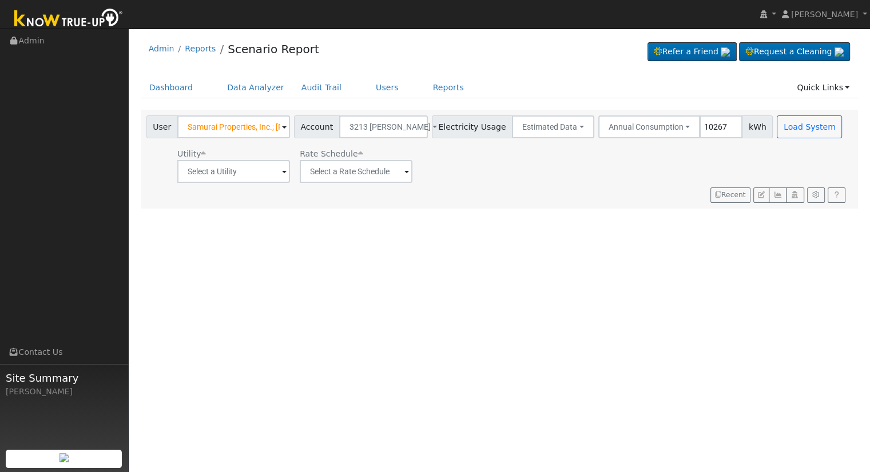
type input "10267"
click at [226, 177] on input "text" at bounding box center [233, 171] width 113 height 23
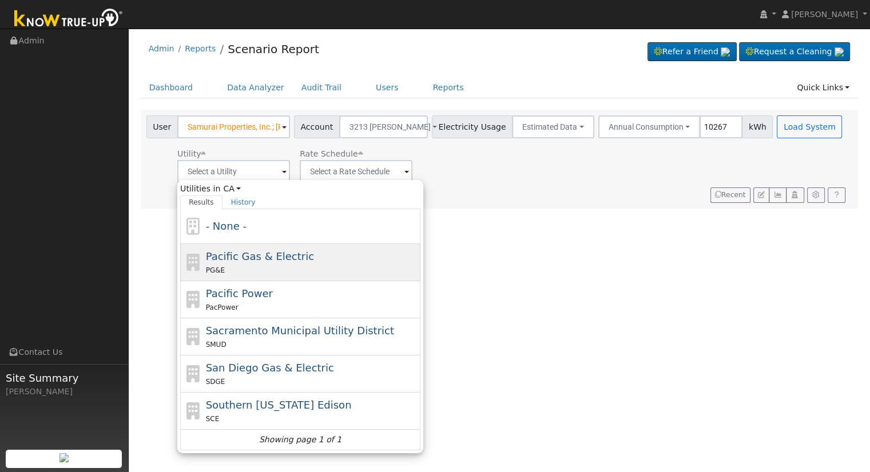
click at [277, 260] on span "Pacific Gas & Electric" at bounding box center [260, 256] width 108 height 12
type input "Pacific Gas & Electric"
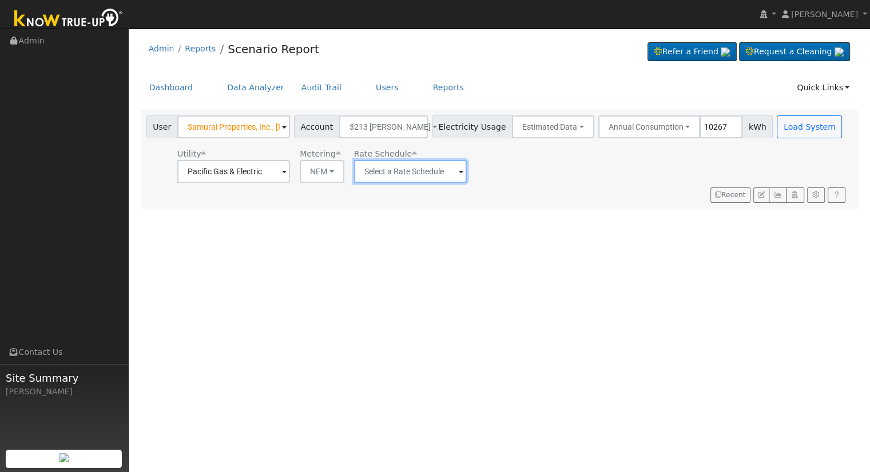
click at [290, 169] on input "text" at bounding box center [233, 171] width 113 height 23
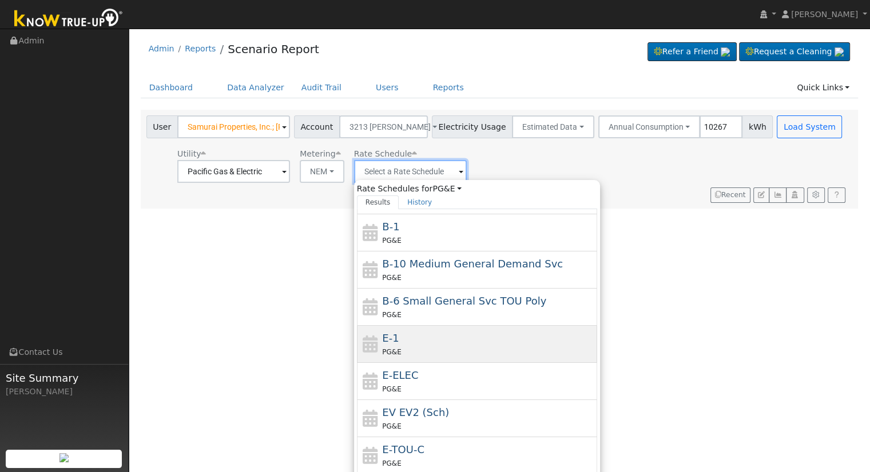
scroll to position [124, 0]
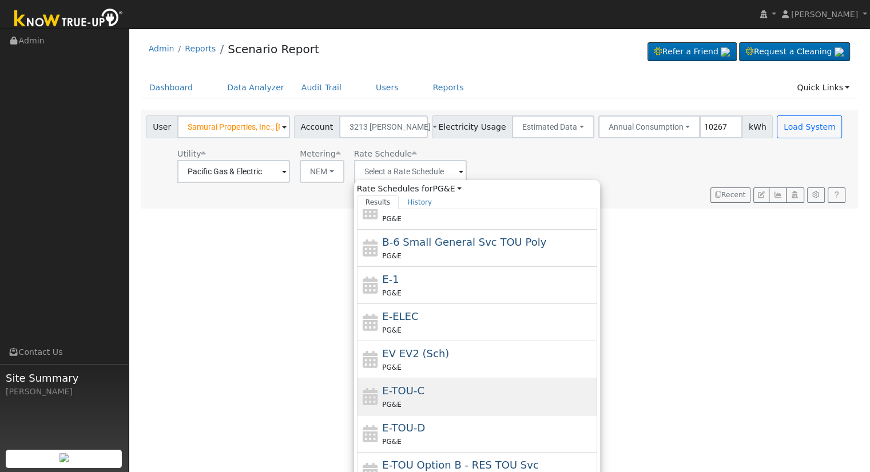
click at [437, 399] on div "PG&E" at bounding box center [488, 405] width 212 height 12
type input "E-TOU-C"
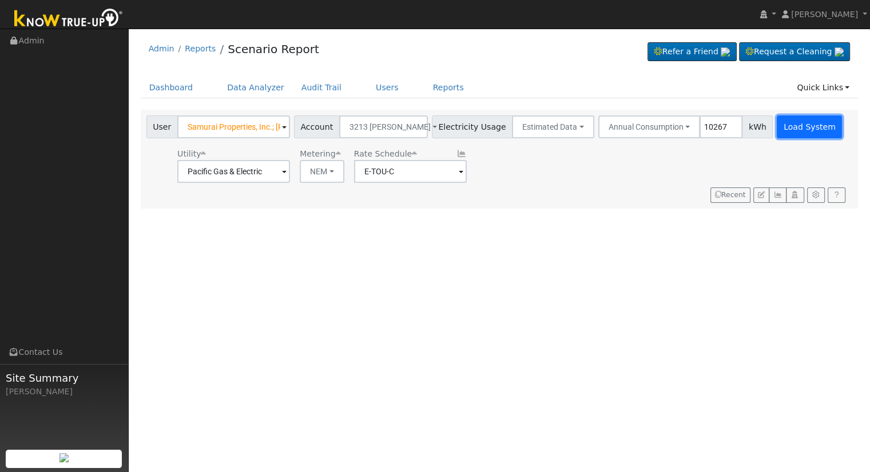
click at [793, 126] on button "Load System" at bounding box center [808, 127] width 65 height 23
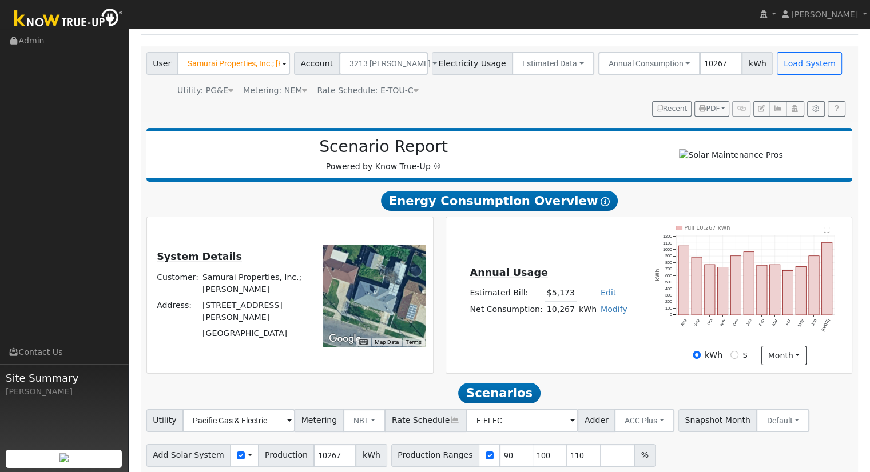
scroll to position [109, 0]
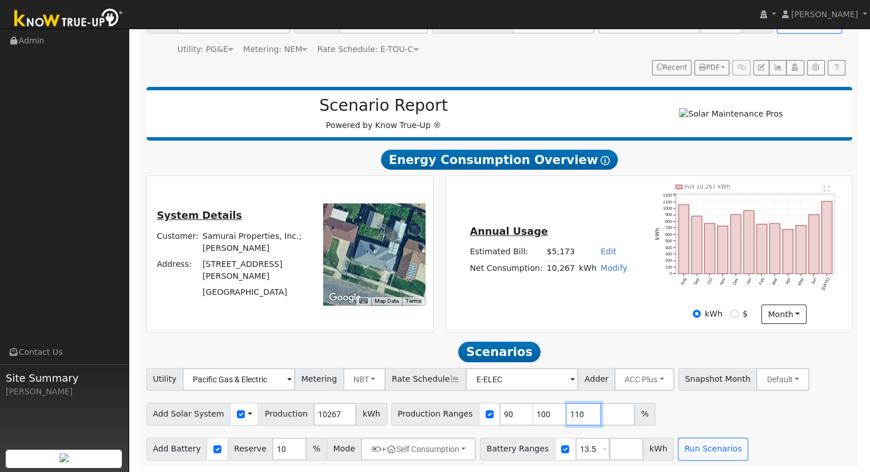
click at [567, 412] on input "110" at bounding box center [584, 414] width 34 height 23
type input "1"
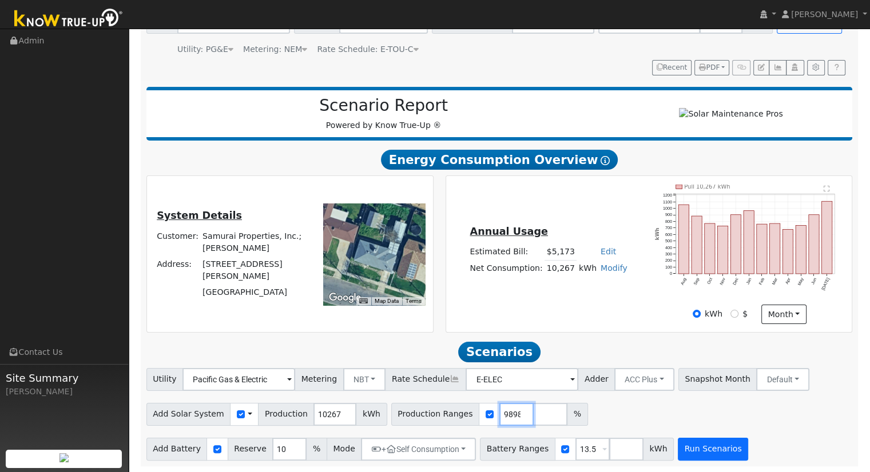
type input "98.3149898"
click at [678, 445] on button "Run Scenarios" at bounding box center [713, 449] width 70 height 23
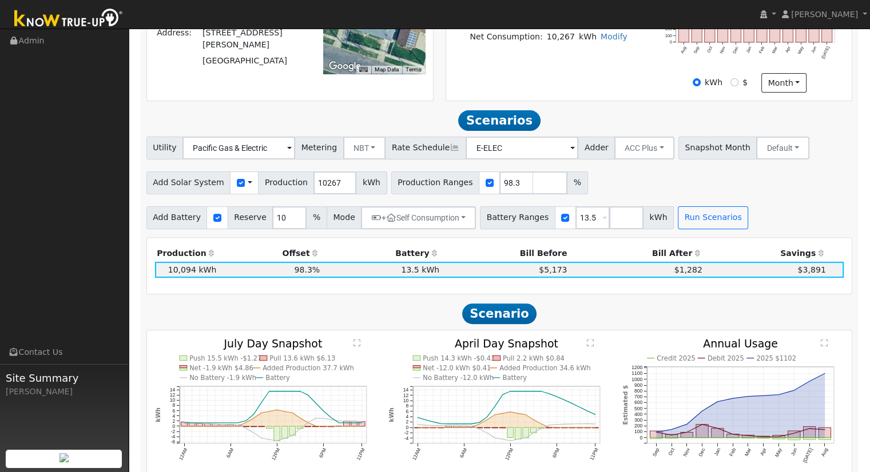
scroll to position [129, 0]
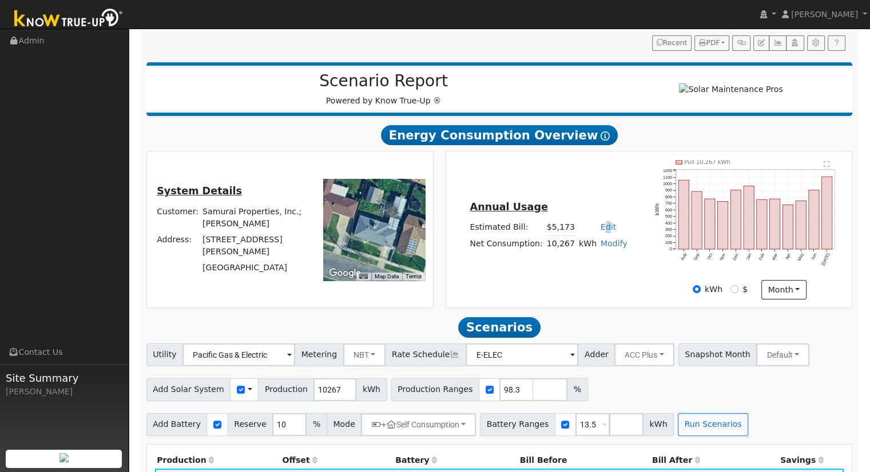
click at [600, 228] on link "Edit" at bounding box center [607, 226] width 15 height 9
type input "4764"
click at [613, 296] on div "Annual Usage Estimated Bill: $4,764 Edit Estimated Bill $ 4764 Annual Net Consu…" at bounding box center [649, 230] width 402 height 140
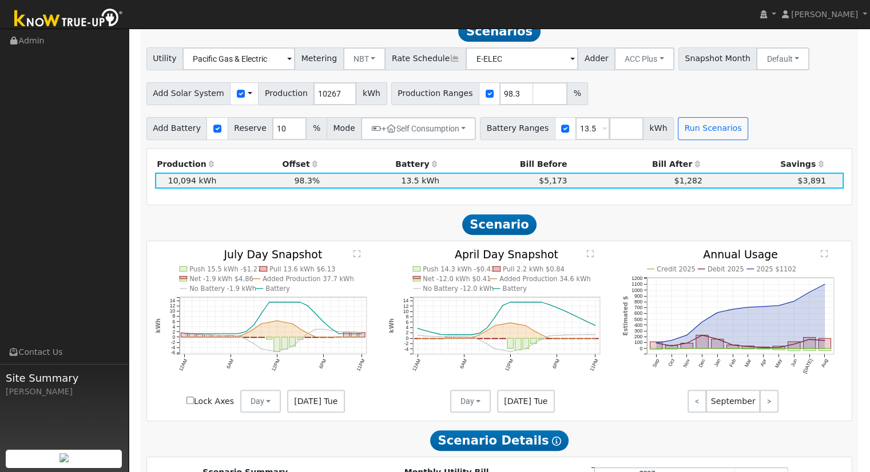
scroll to position [472, 0]
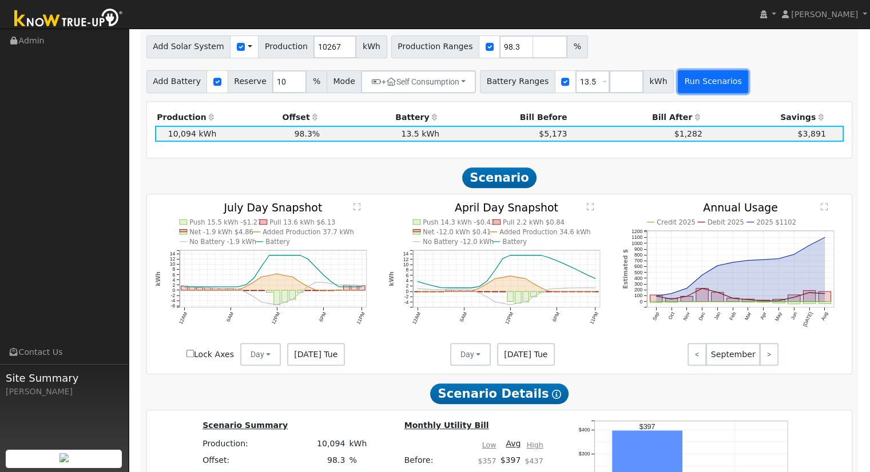
click at [700, 86] on button "Run Scenarios" at bounding box center [713, 81] width 70 height 23
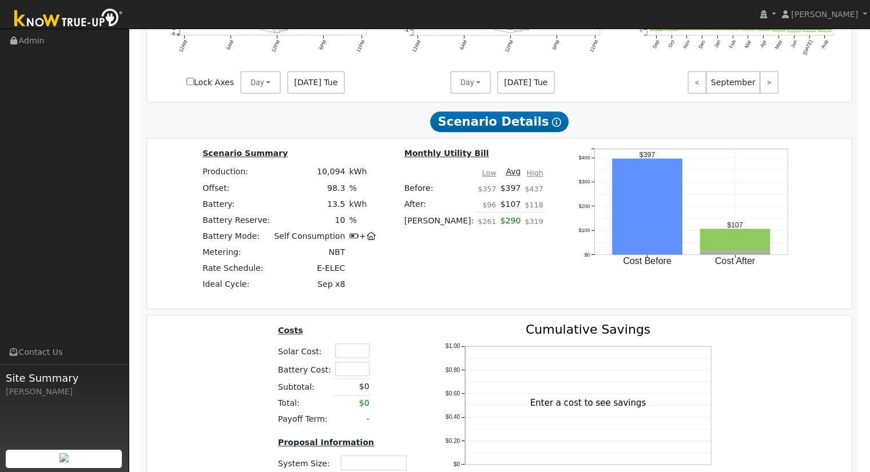
scroll to position [873, 0]
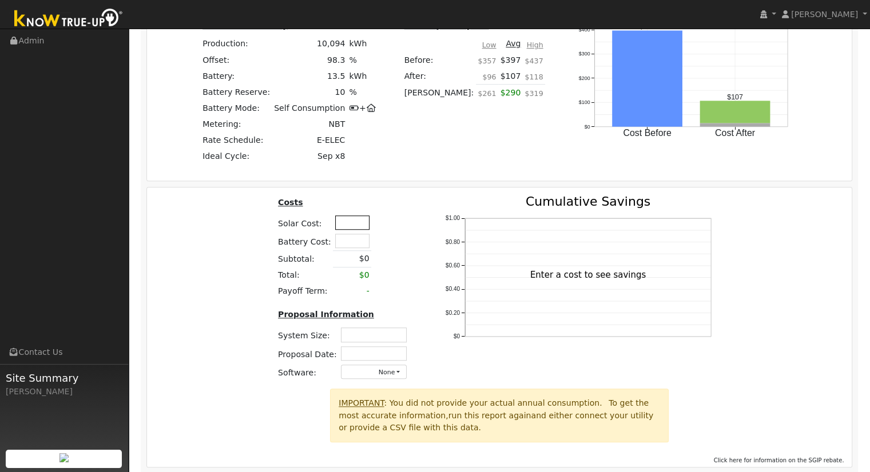
click at [348, 225] on input "text" at bounding box center [352, 223] width 34 height 14
type input "$33,659"
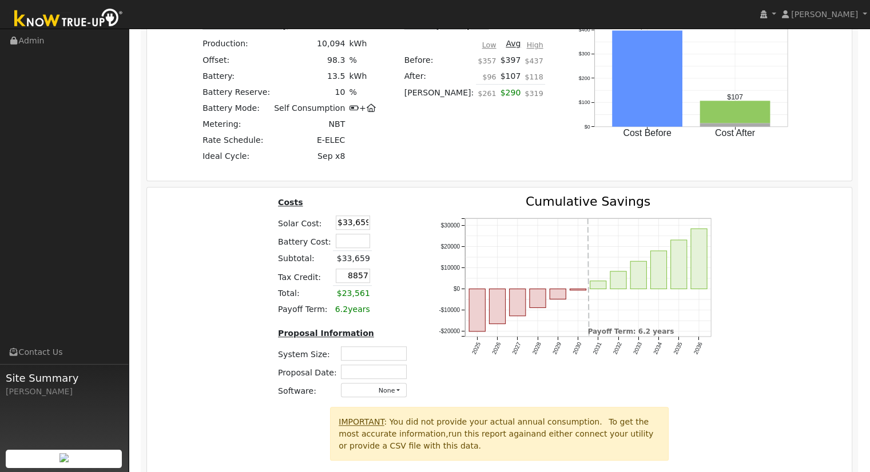
type input "$8,857"
type input "7.31"
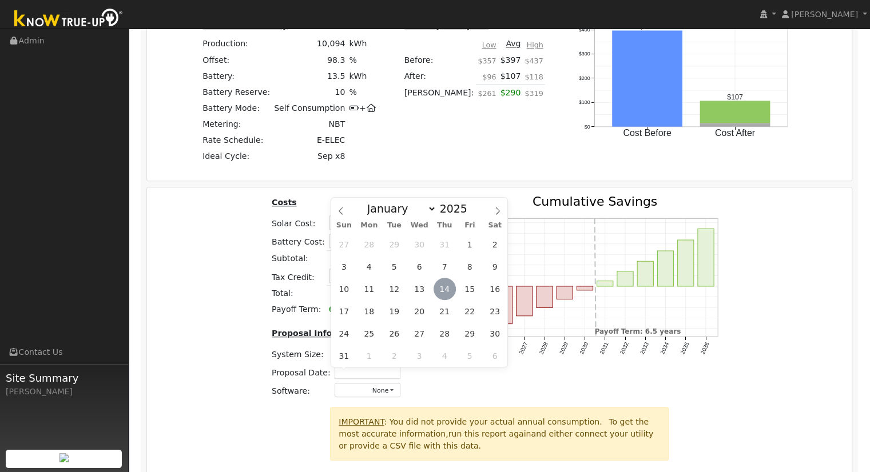
click at [441, 293] on span "14" at bounding box center [444, 289] width 22 height 22
type input "08/14/2025"
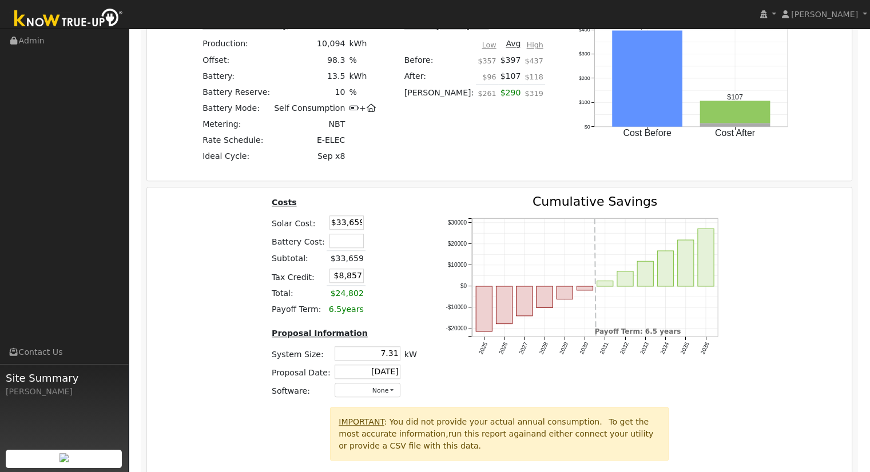
click at [748, 301] on div "Costs Solar Cost: $33,659 Battery Cost: Subtotal: $33,659 Tax Credit: $8,857 To…" at bounding box center [499, 302] width 713 height 212
drag, startPoint x: 349, startPoint y: 226, endPoint x: 427, endPoint y: 175, distance: 92.5
click at [350, 224] on input "$33,659" at bounding box center [346, 223] width 34 height 14
type input "$33,649"
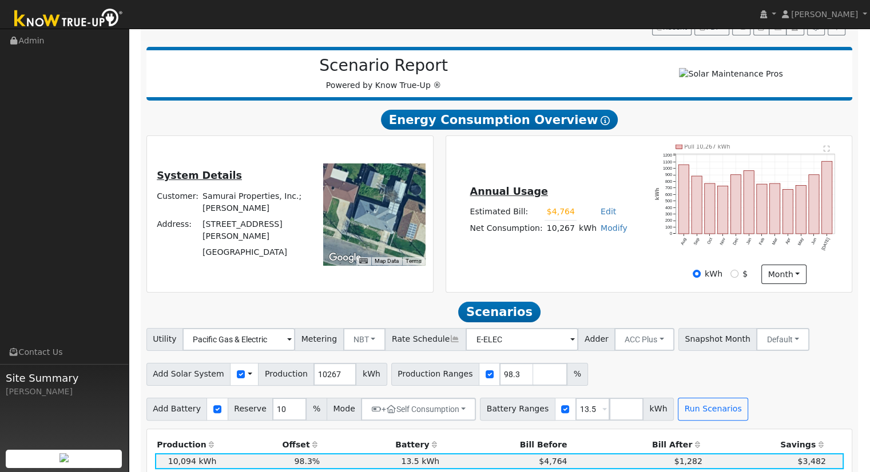
scroll to position [139, 0]
